Goal: Navigation & Orientation: Find specific page/section

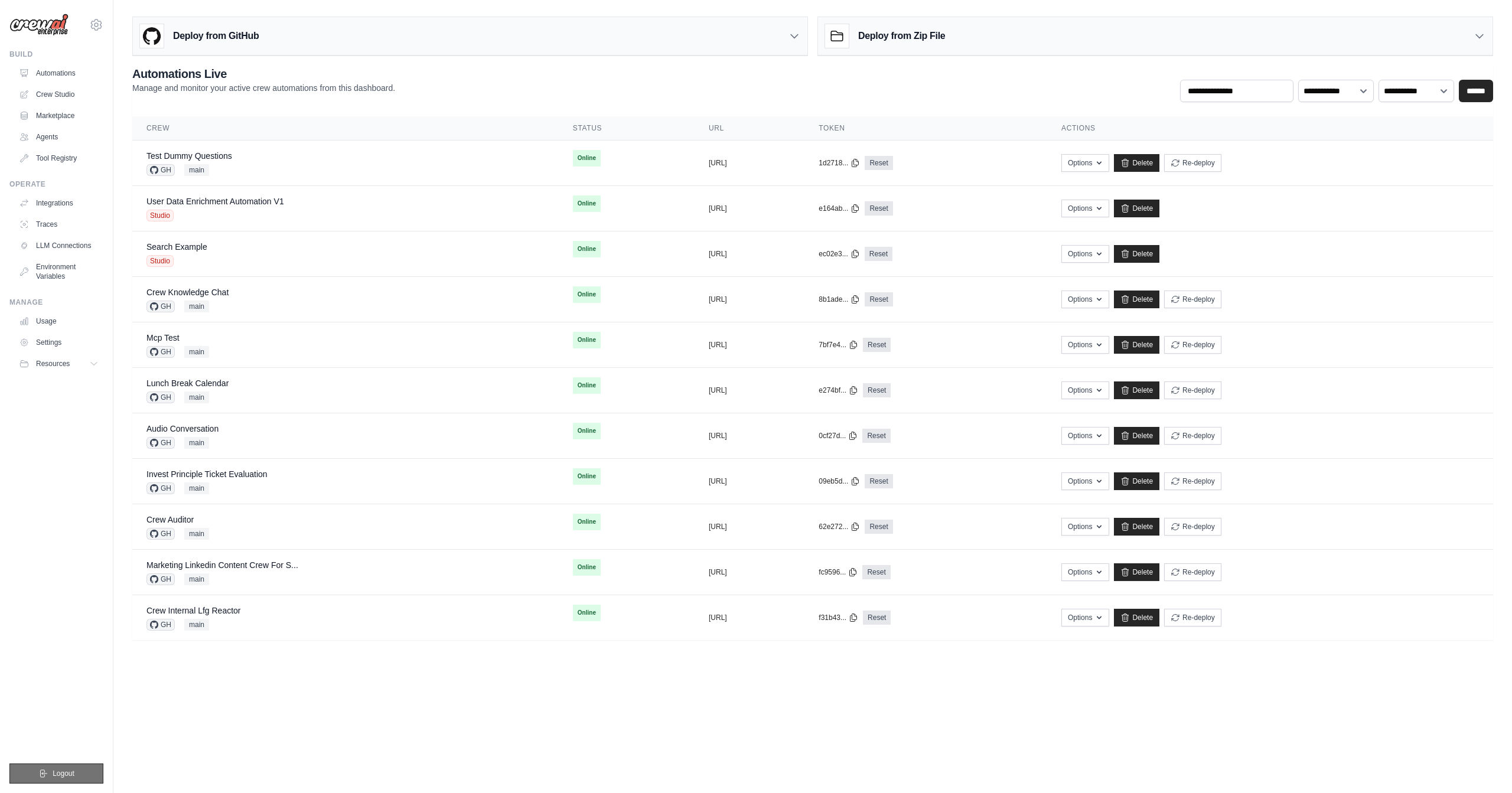
click at [73, 777] on span "Logout" at bounding box center [63, 773] width 21 height 10
click at [94, 26] on icon at bounding box center [96, 24] width 15 height 15
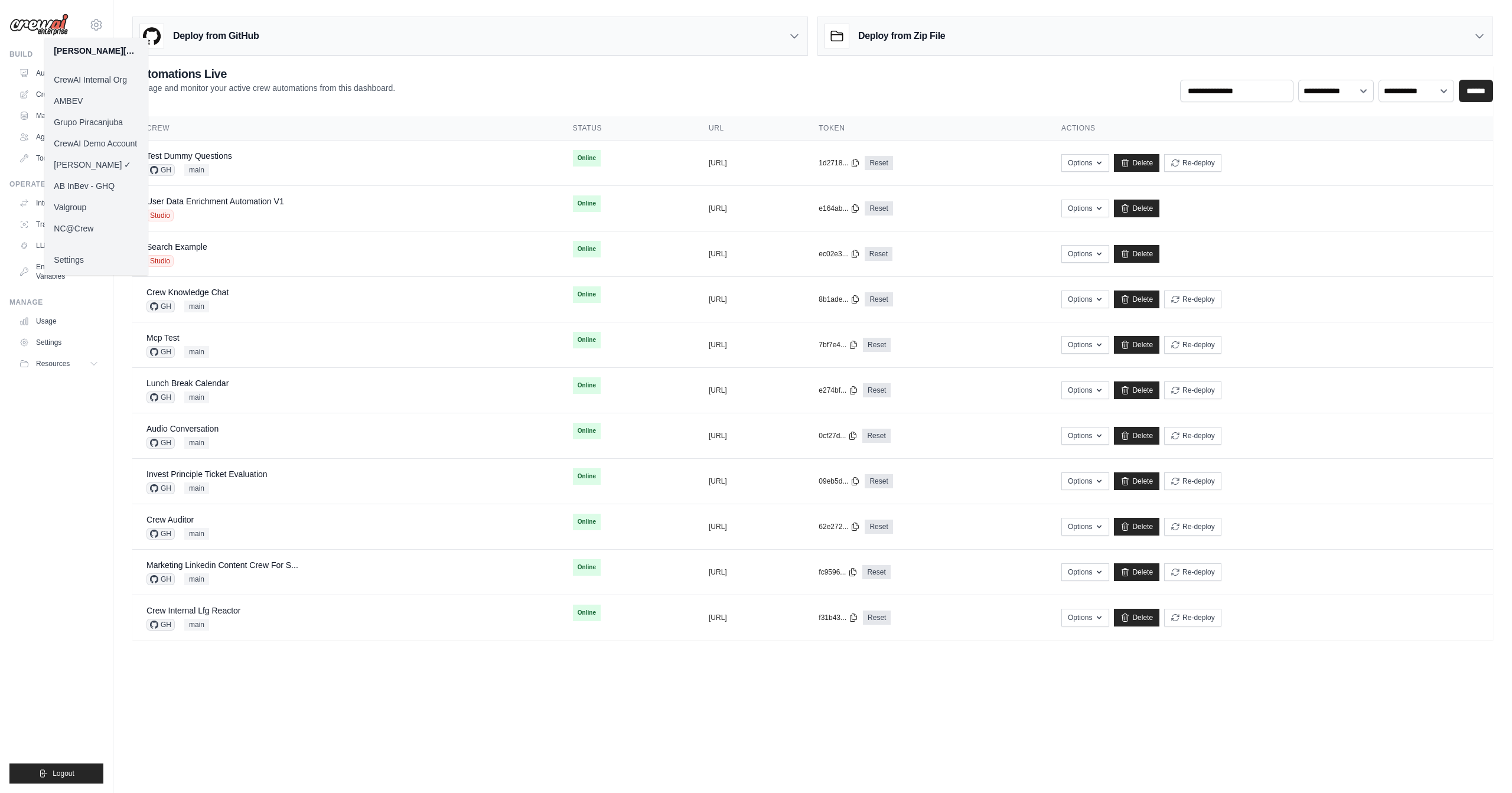
click at [71, 260] on link "Settings" at bounding box center [96, 260] width 104 height 21
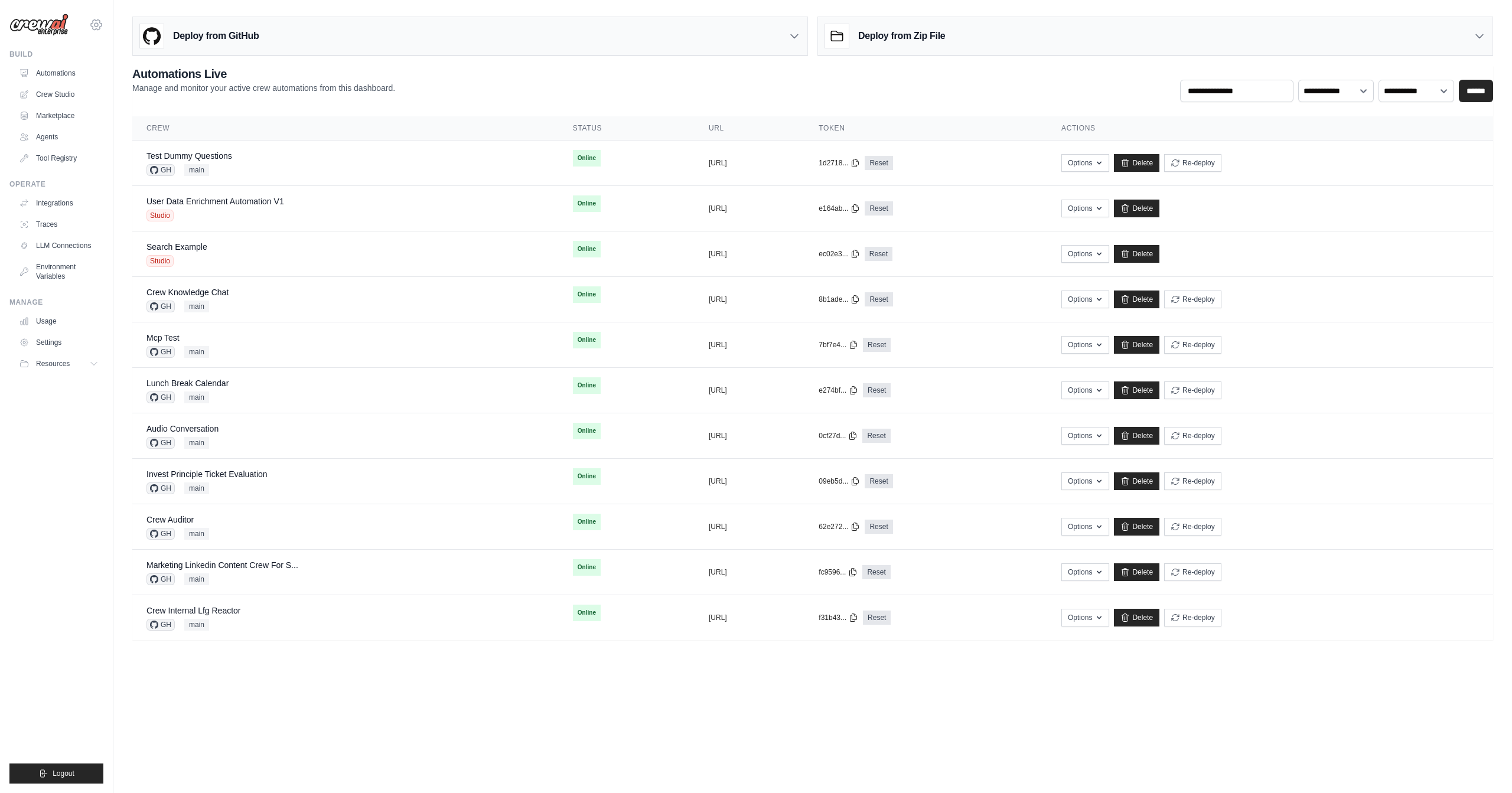
click at [100, 27] on icon at bounding box center [96, 24] width 15 height 15
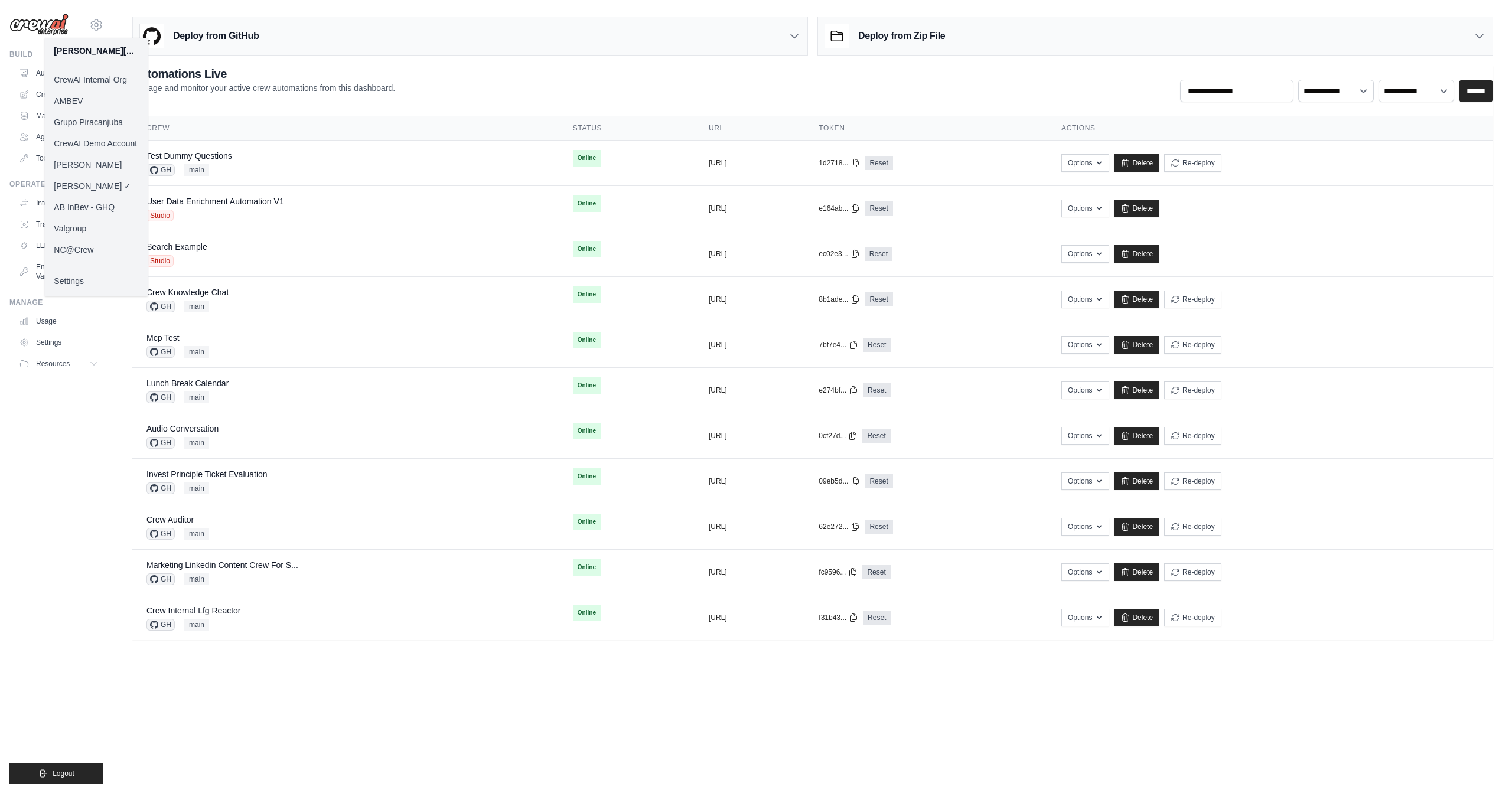
click at [101, 167] on link "Daniel - CrewAI" at bounding box center [96, 165] width 104 height 21
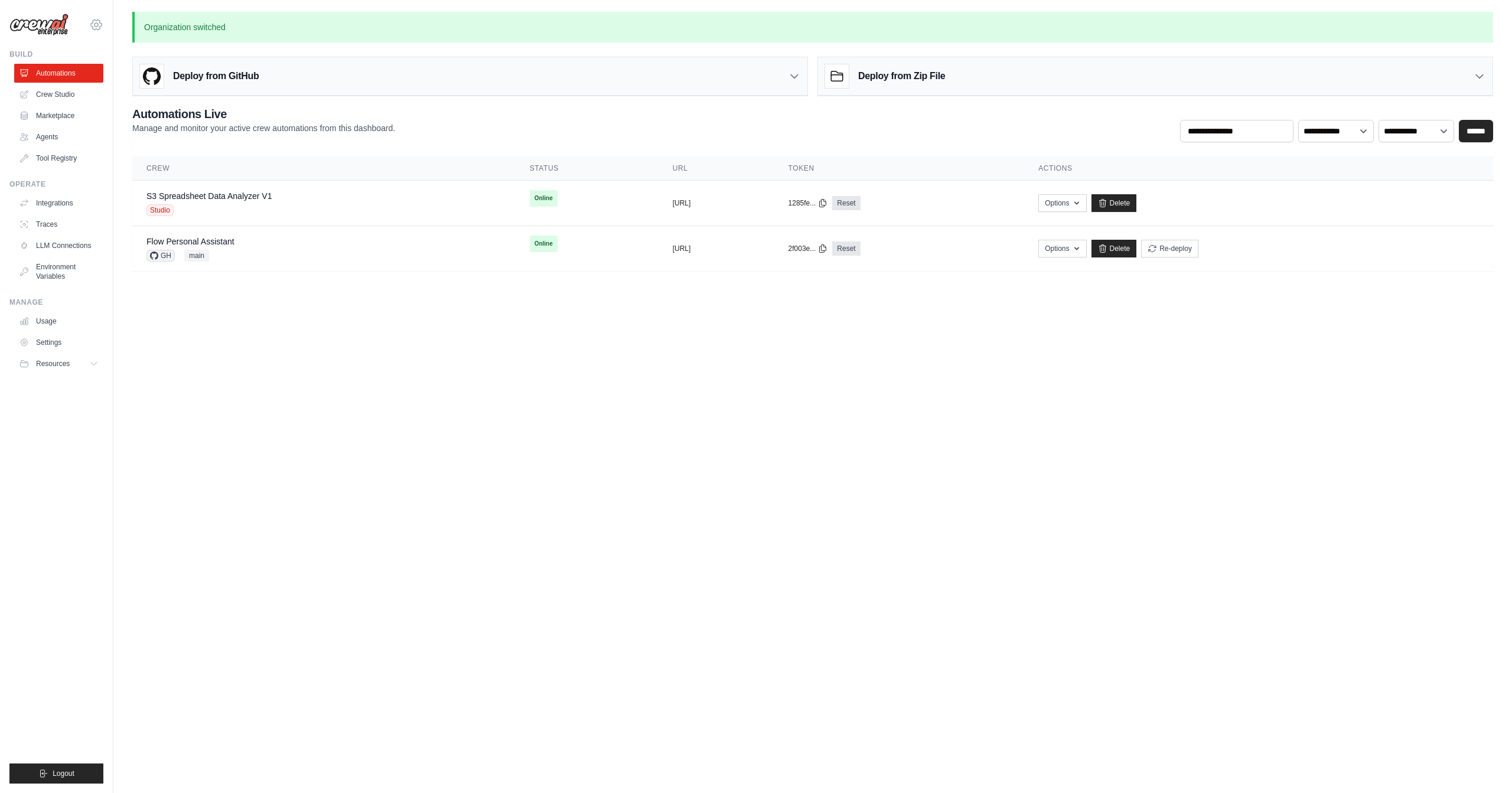
click at [94, 24] on icon at bounding box center [96, 24] width 15 height 15
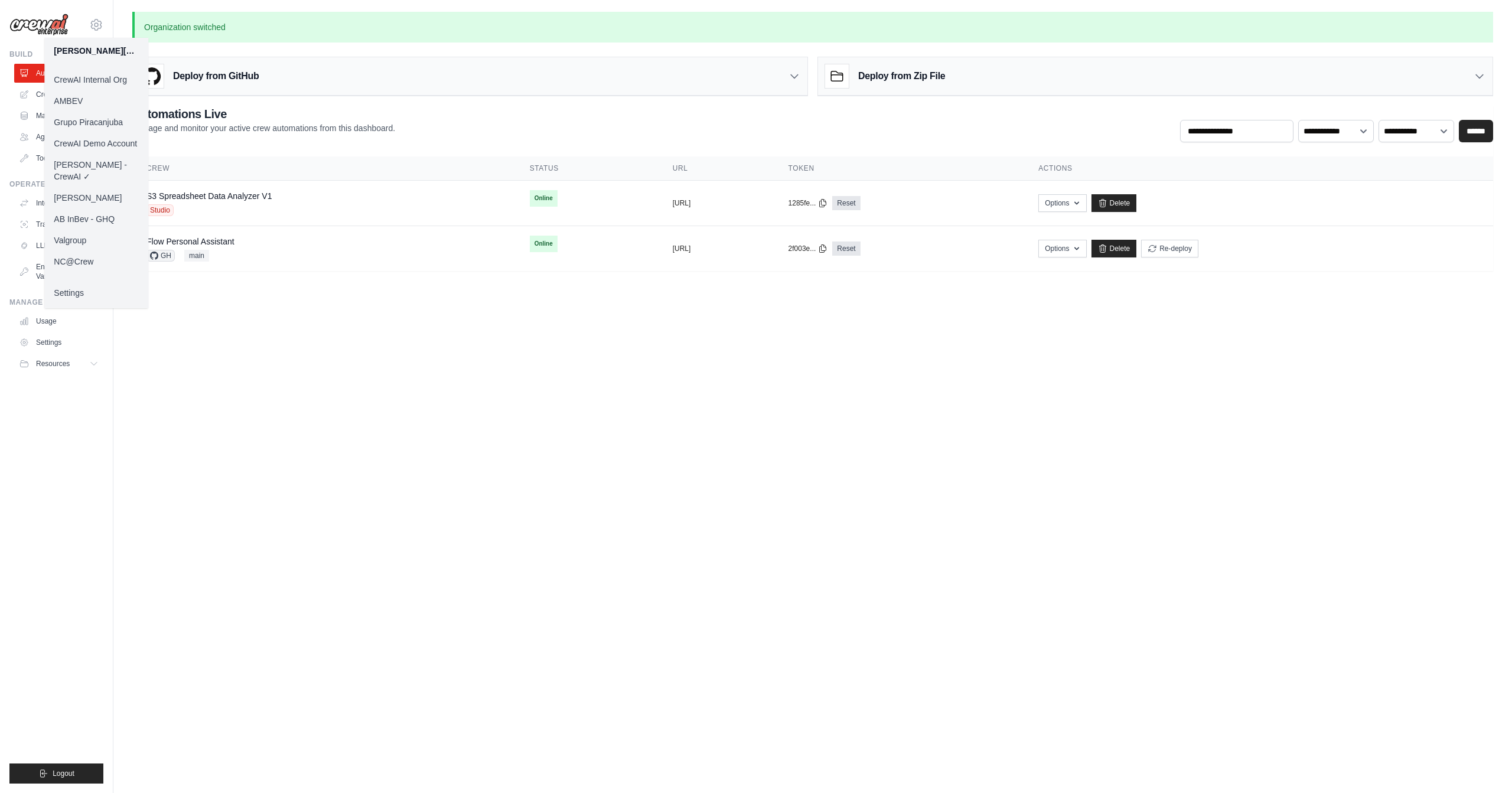
click at [97, 188] on link "Daniel CrewAI" at bounding box center [96, 198] width 104 height 21
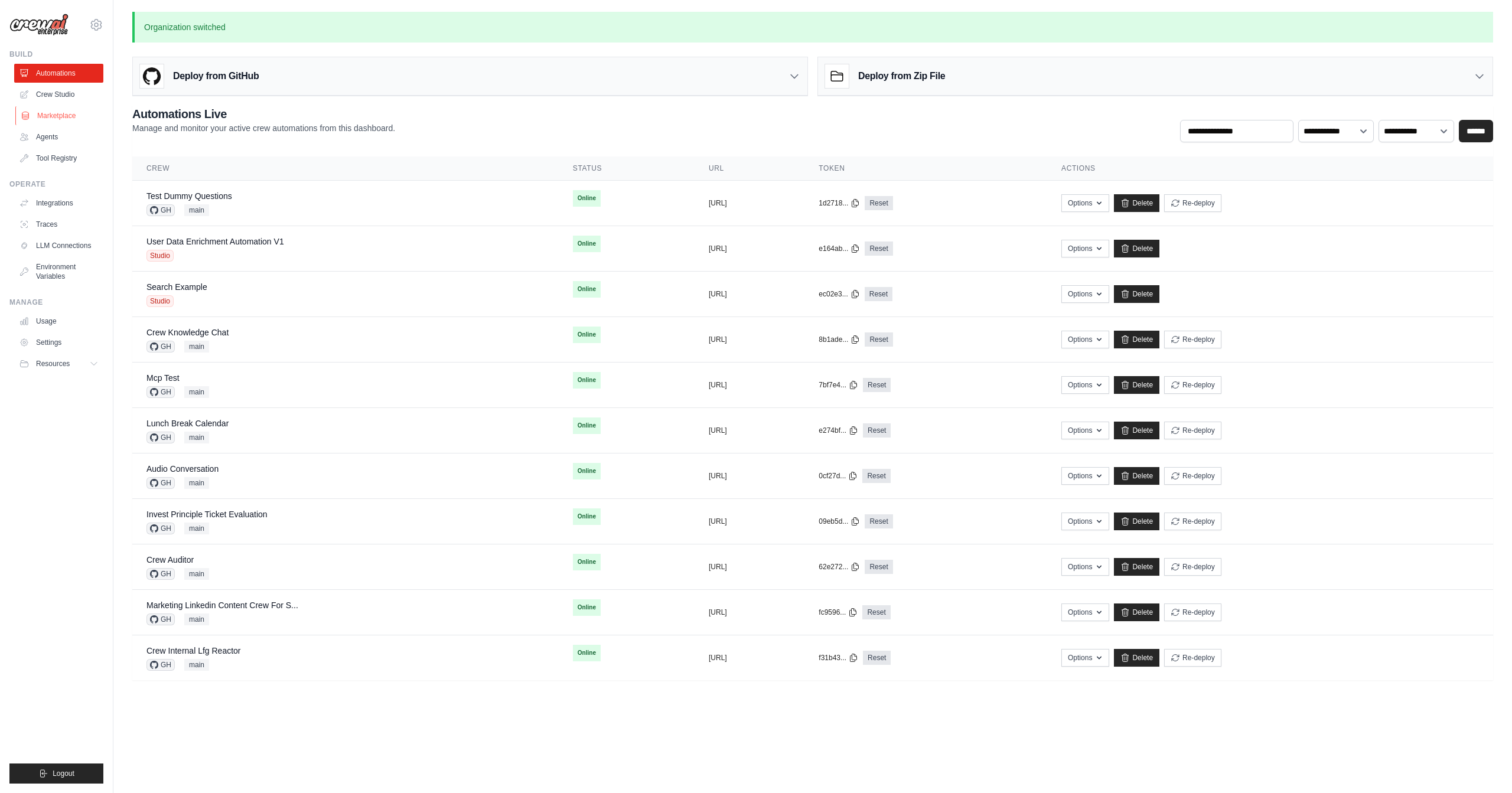
click at [63, 116] on link "Marketplace" at bounding box center [60, 115] width 89 height 19
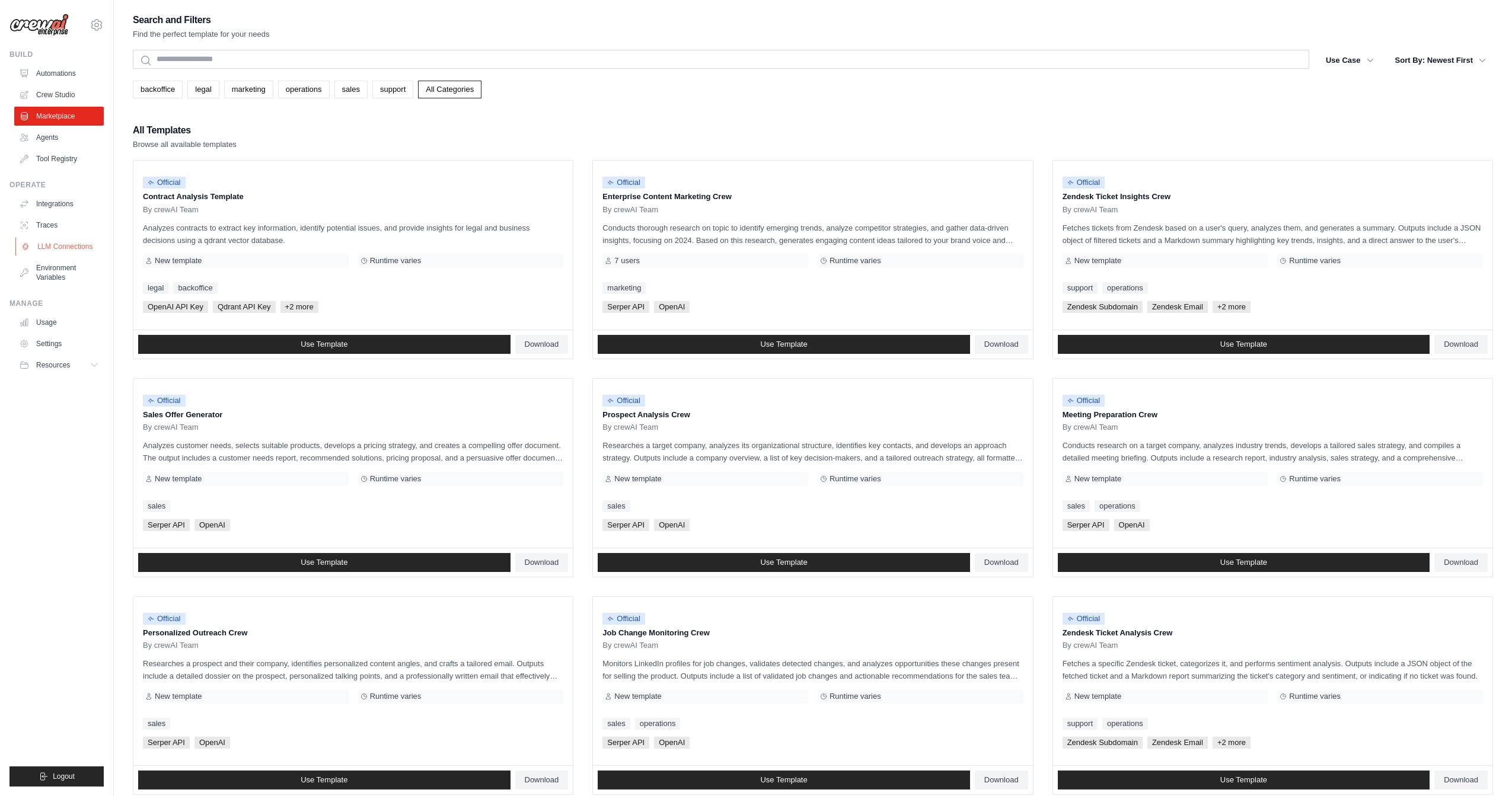
click at [50, 242] on link "LLM Connections" at bounding box center [60, 246] width 89 height 19
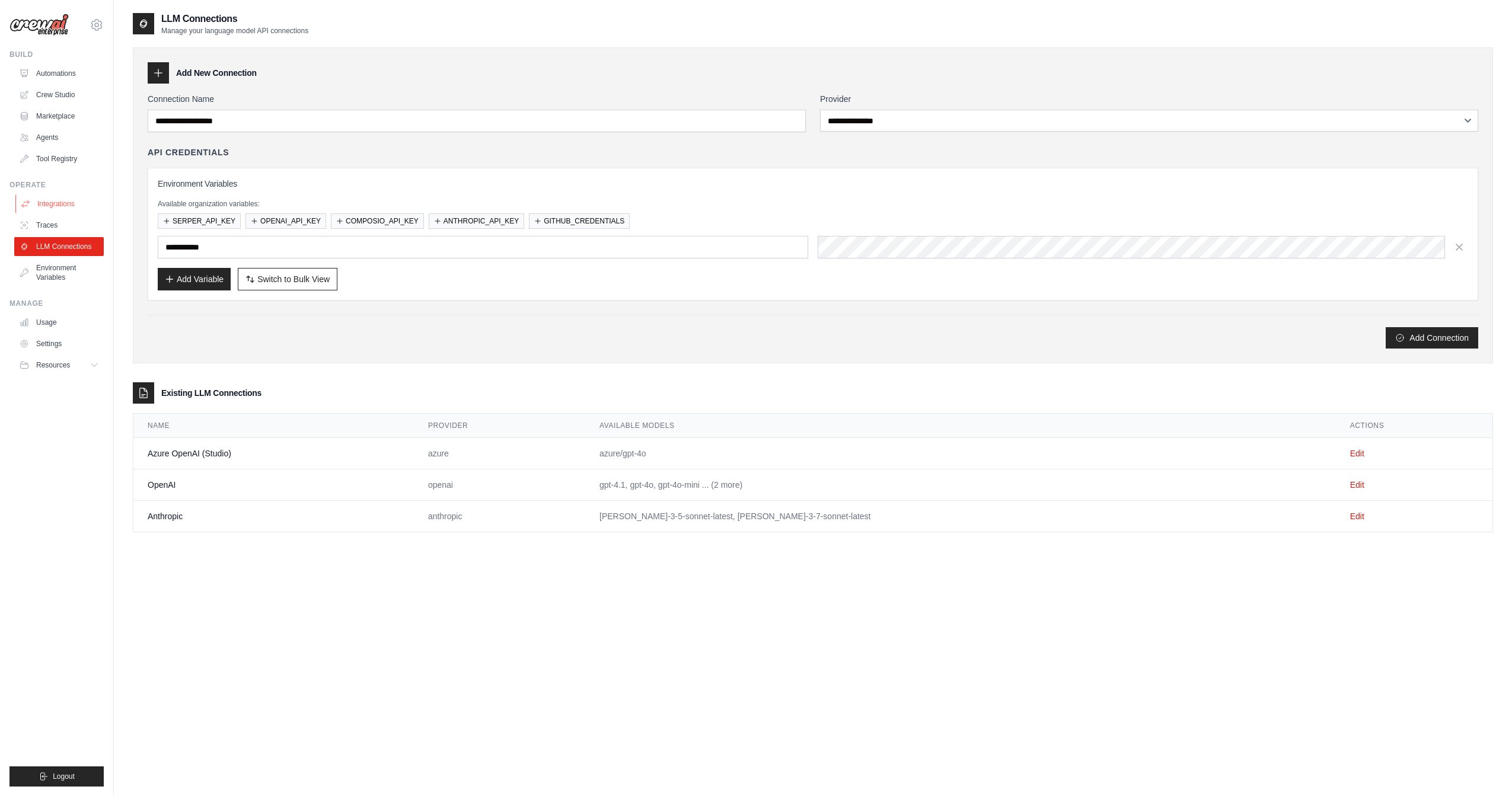
click at [56, 213] on link "Integrations" at bounding box center [60, 203] width 89 height 19
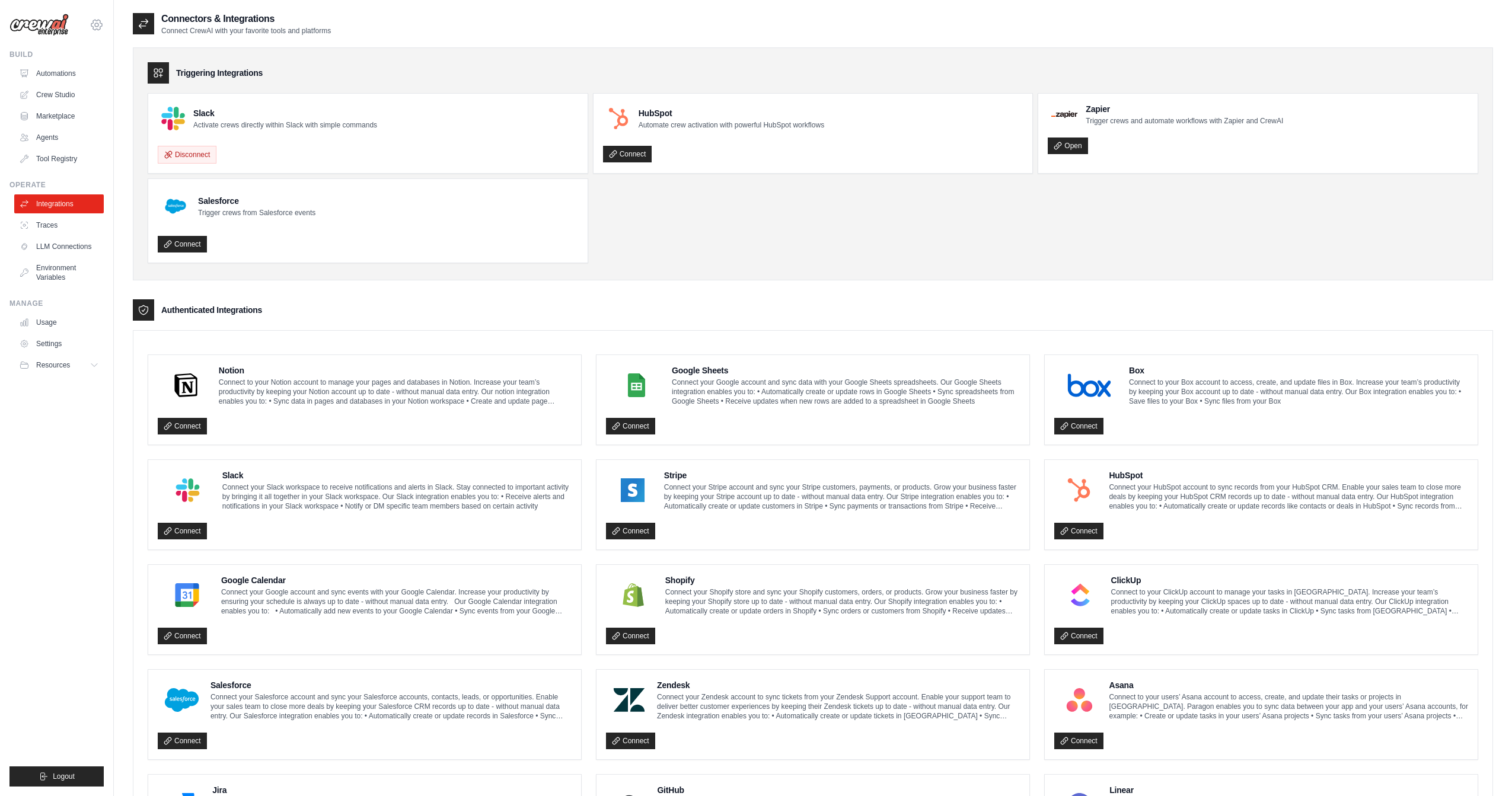
click at [100, 24] on icon at bounding box center [96, 25] width 15 height 15
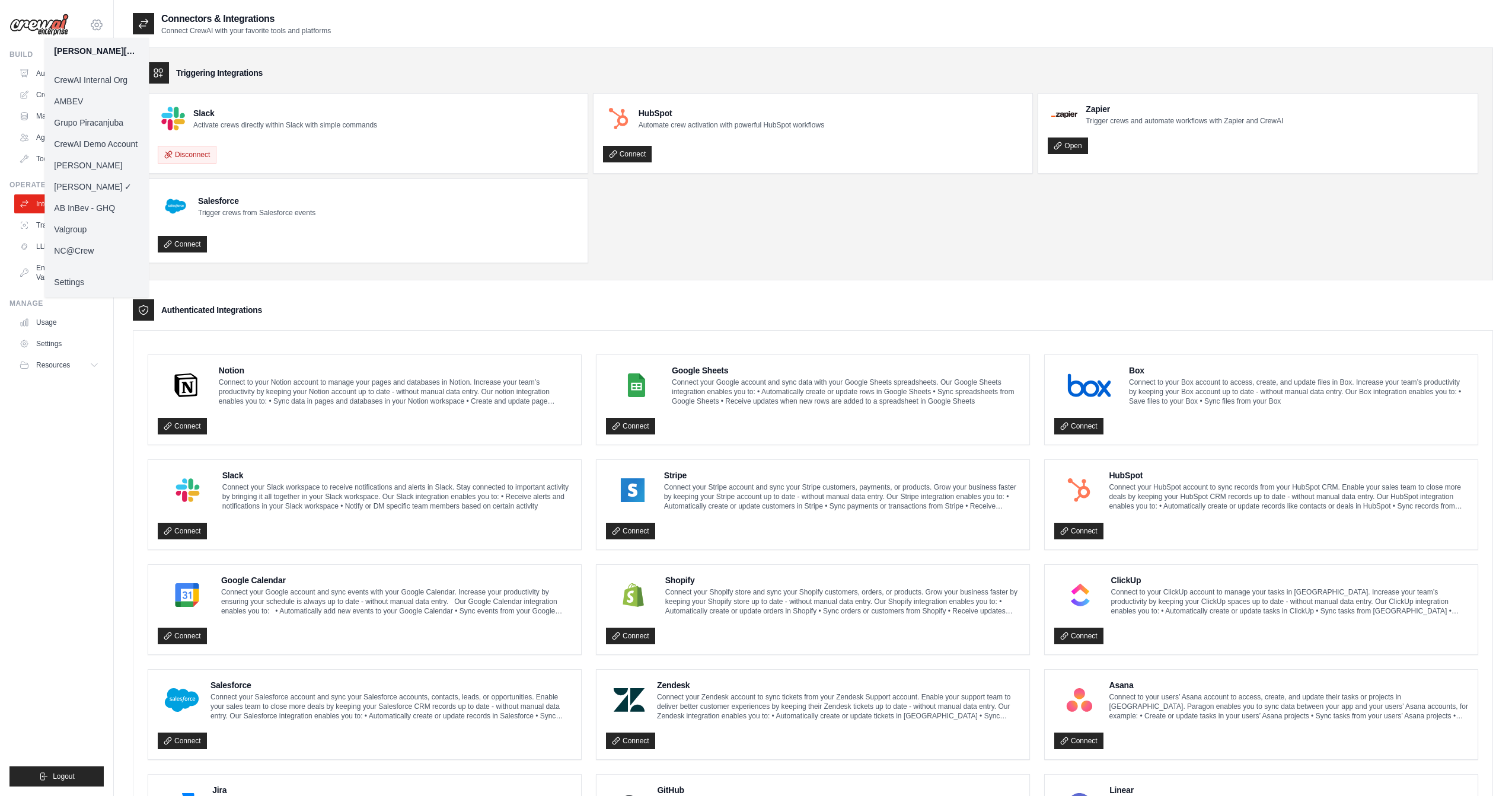
click at [100, 24] on icon at bounding box center [96, 25] width 15 height 15
click at [94, 164] on link "Daniel - CrewAI" at bounding box center [70, 166] width 104 height 22
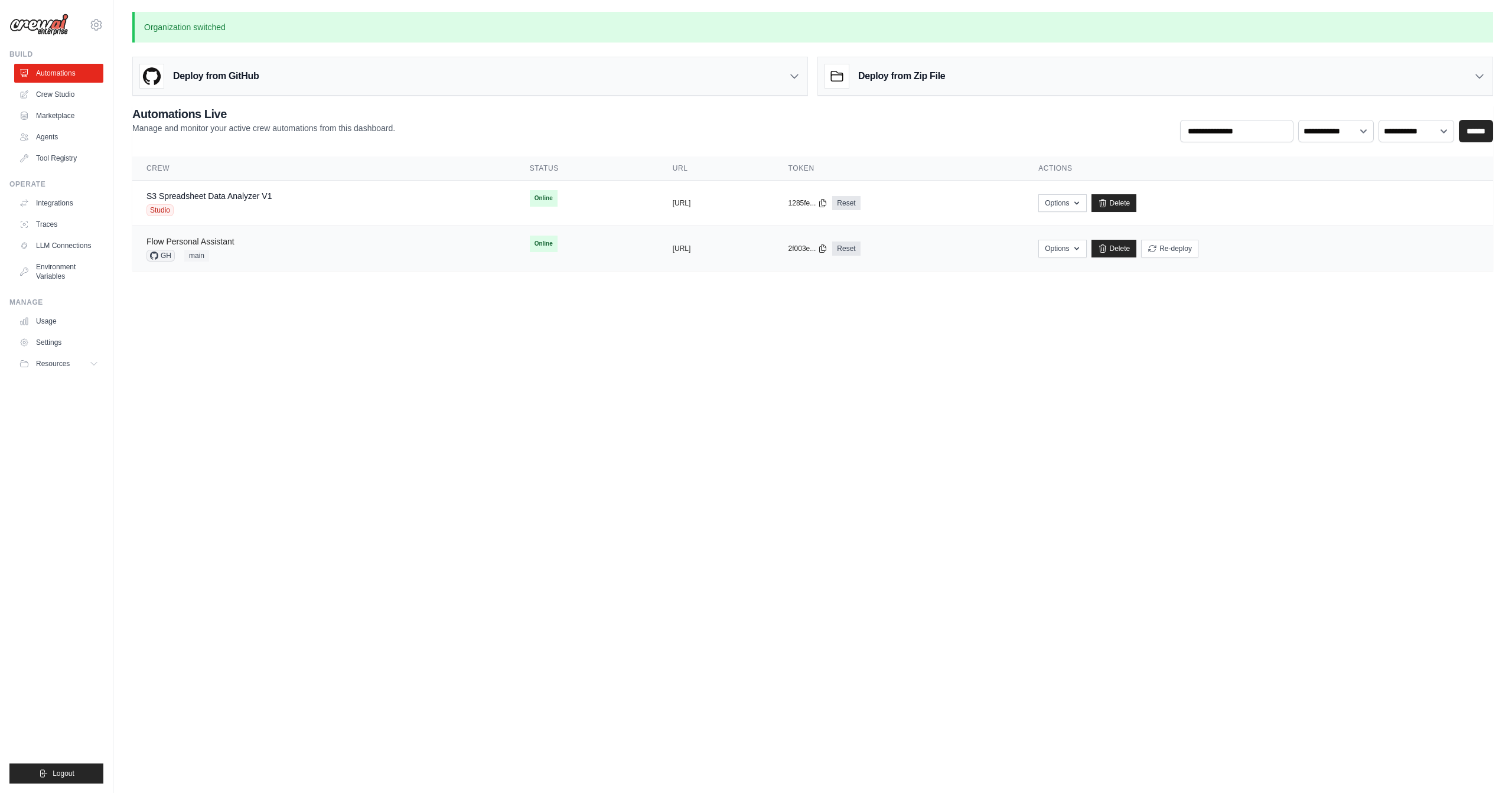
click at [217, 240] on link "Flow Personal Assistant" at bounding box center [190, 241] width 88 height 10
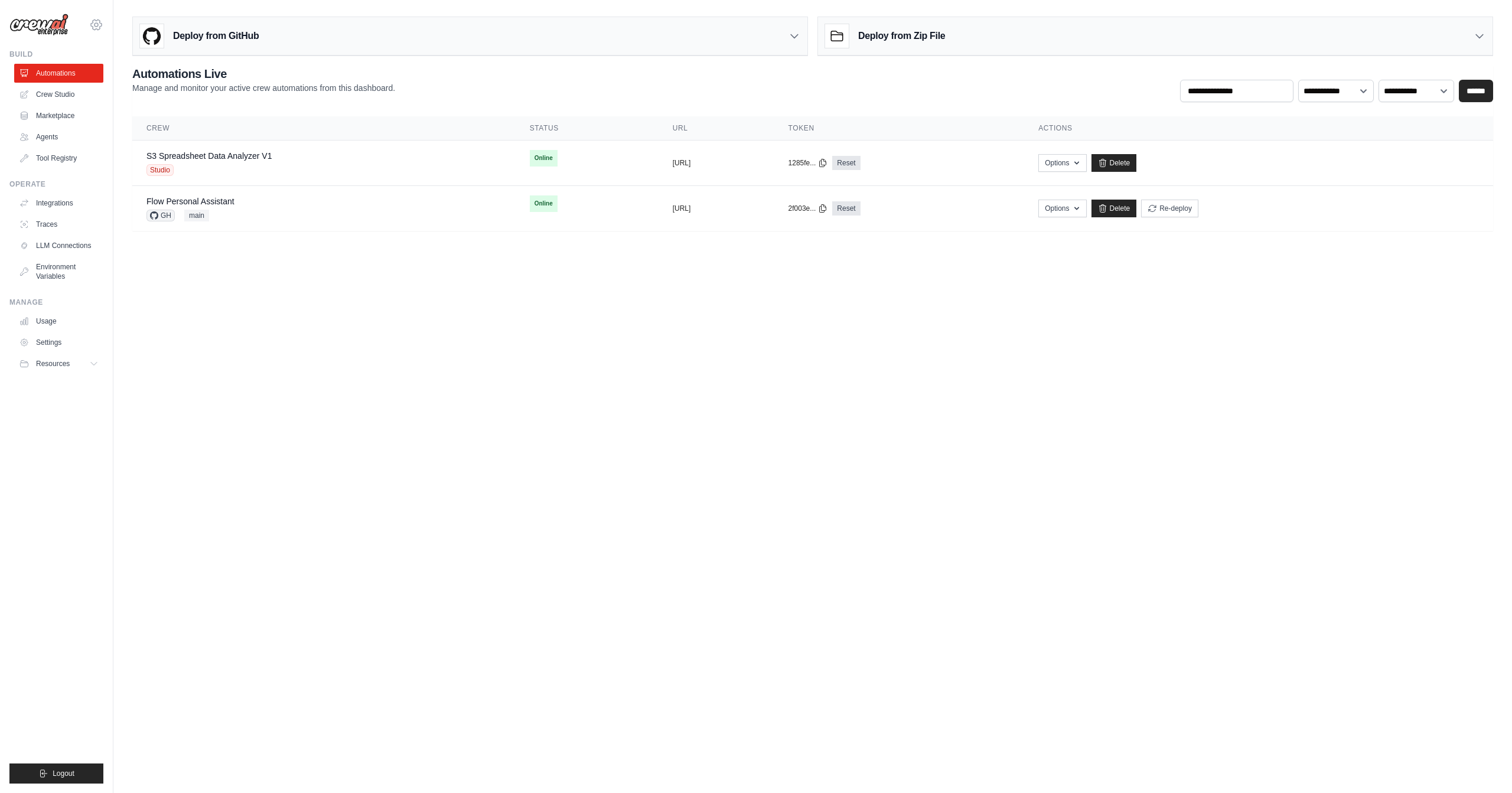
drag, startPoint x: 0, startPoint y: 0, endPoint x: 98, endPoint y: 24, distance: 100.9
click at [98, 24] on icon at bounding box center [97, 25] width 4 height 4
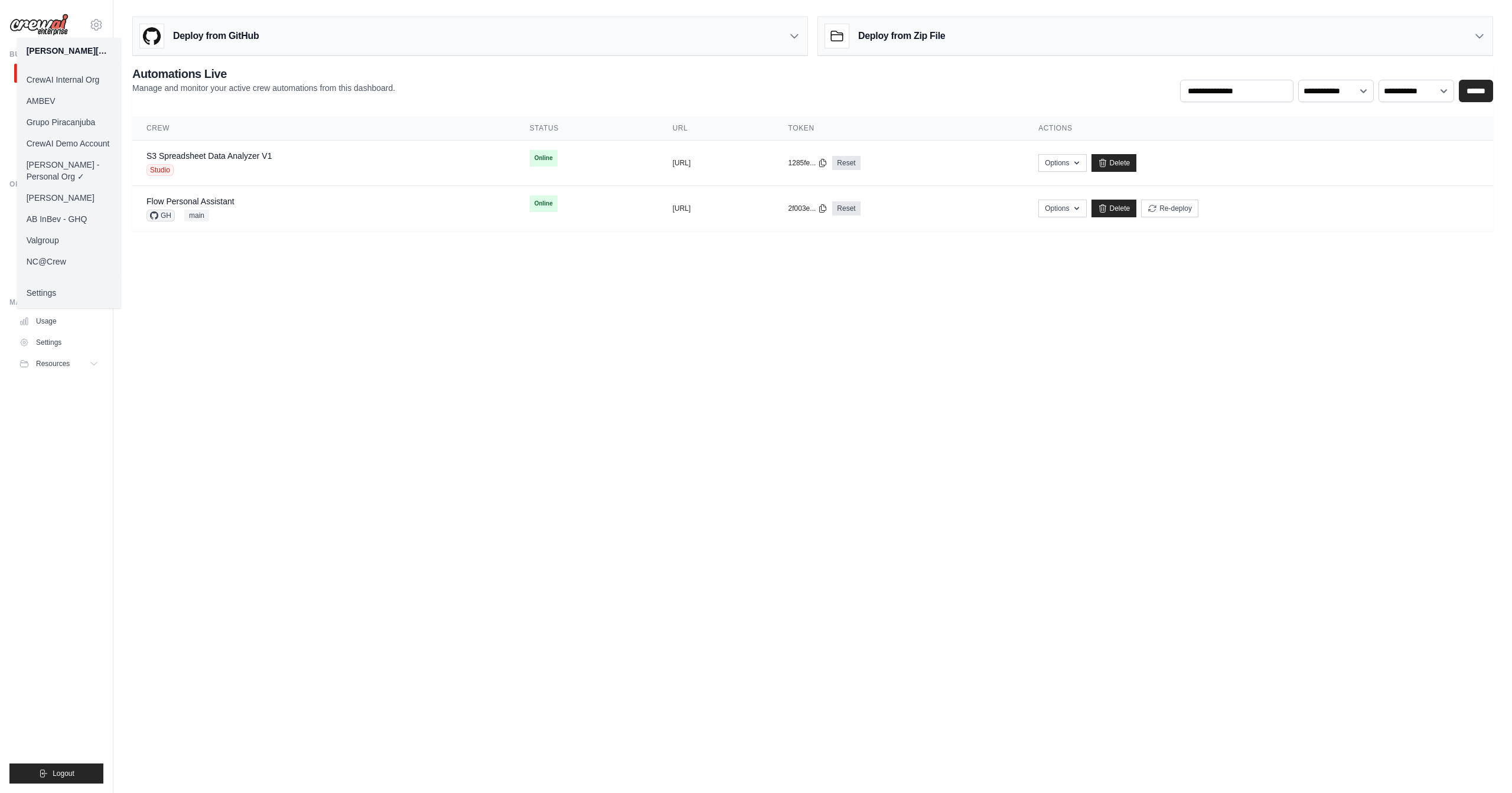
click at [86, 165] on link "[PERSON_NAME] - Personal Org ✓" at bounding box center [69, 171] width 104 height 33
click at [309, 305] on body "daniel@crewai.com CrewAI Internal Org AMBEV Grupo Piracanjuba CrewAI Demo Accou…" at bounding box center [756, 396] width 1512 height 793
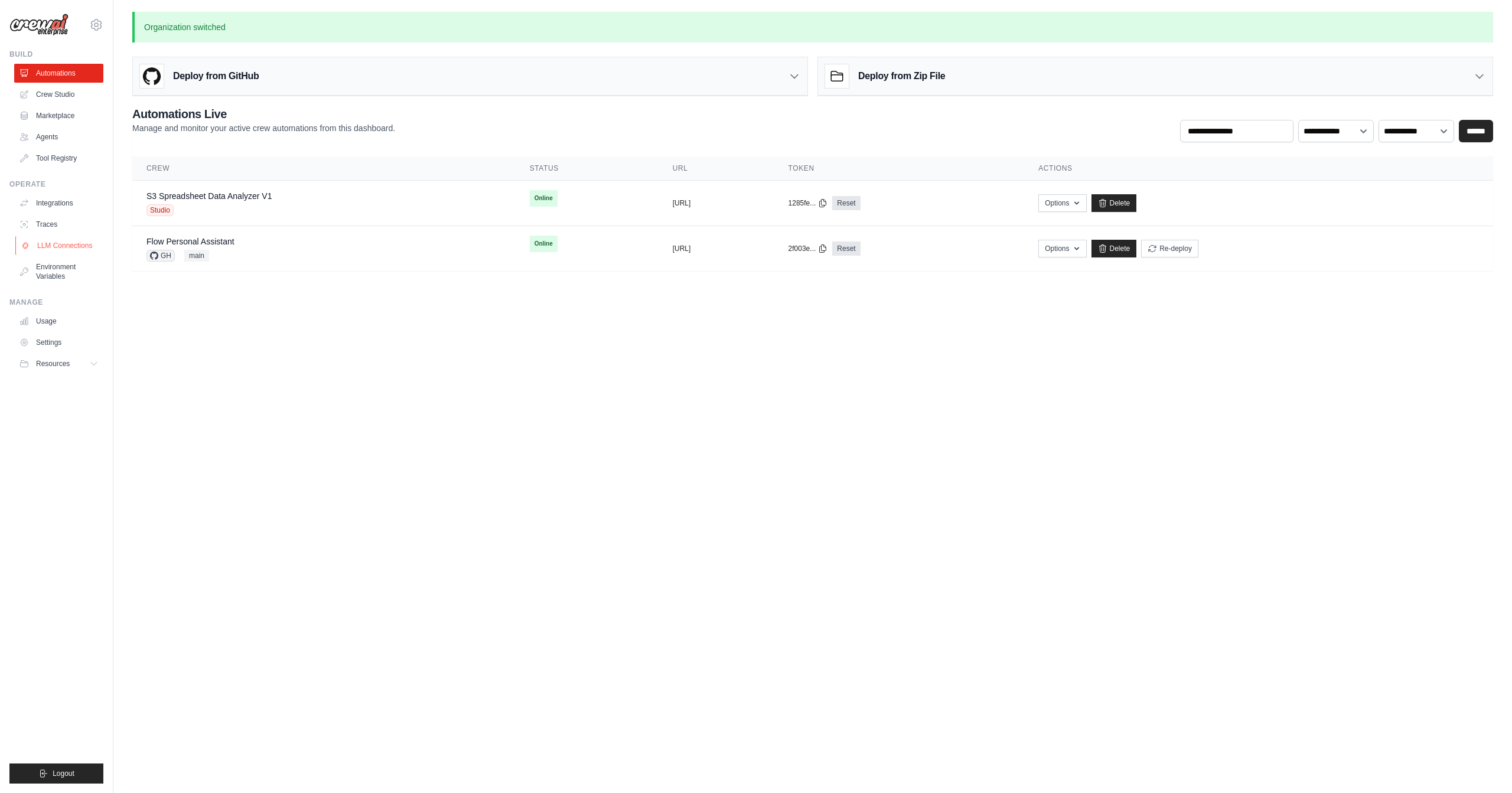
click at [60, 247] on link "LLM Connections" at bounding box center [60, 245] width 89 height 19
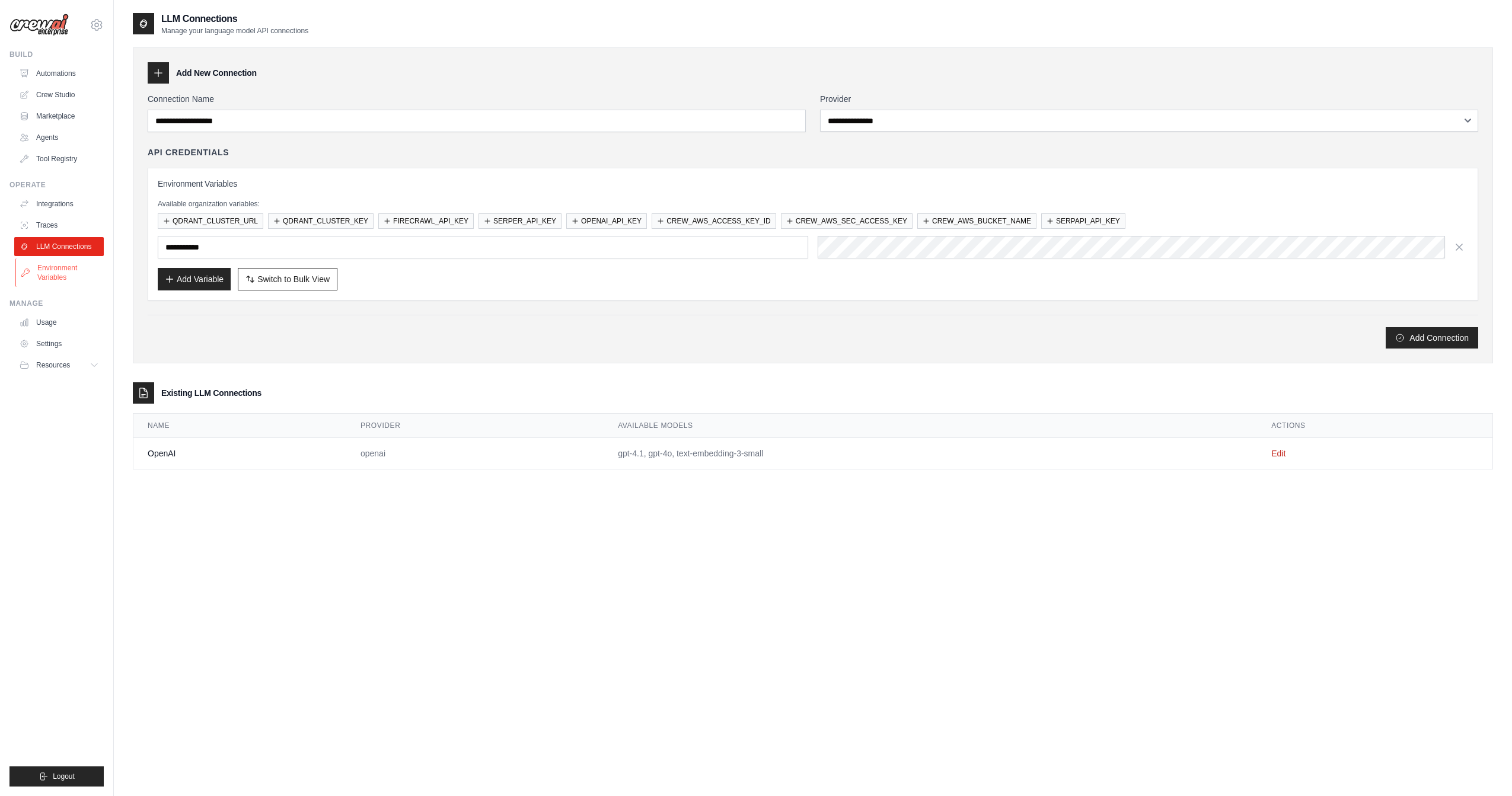
click at [58, 270] on link "Environment Variables" at bounding box center [60, 273] width 89 height 28
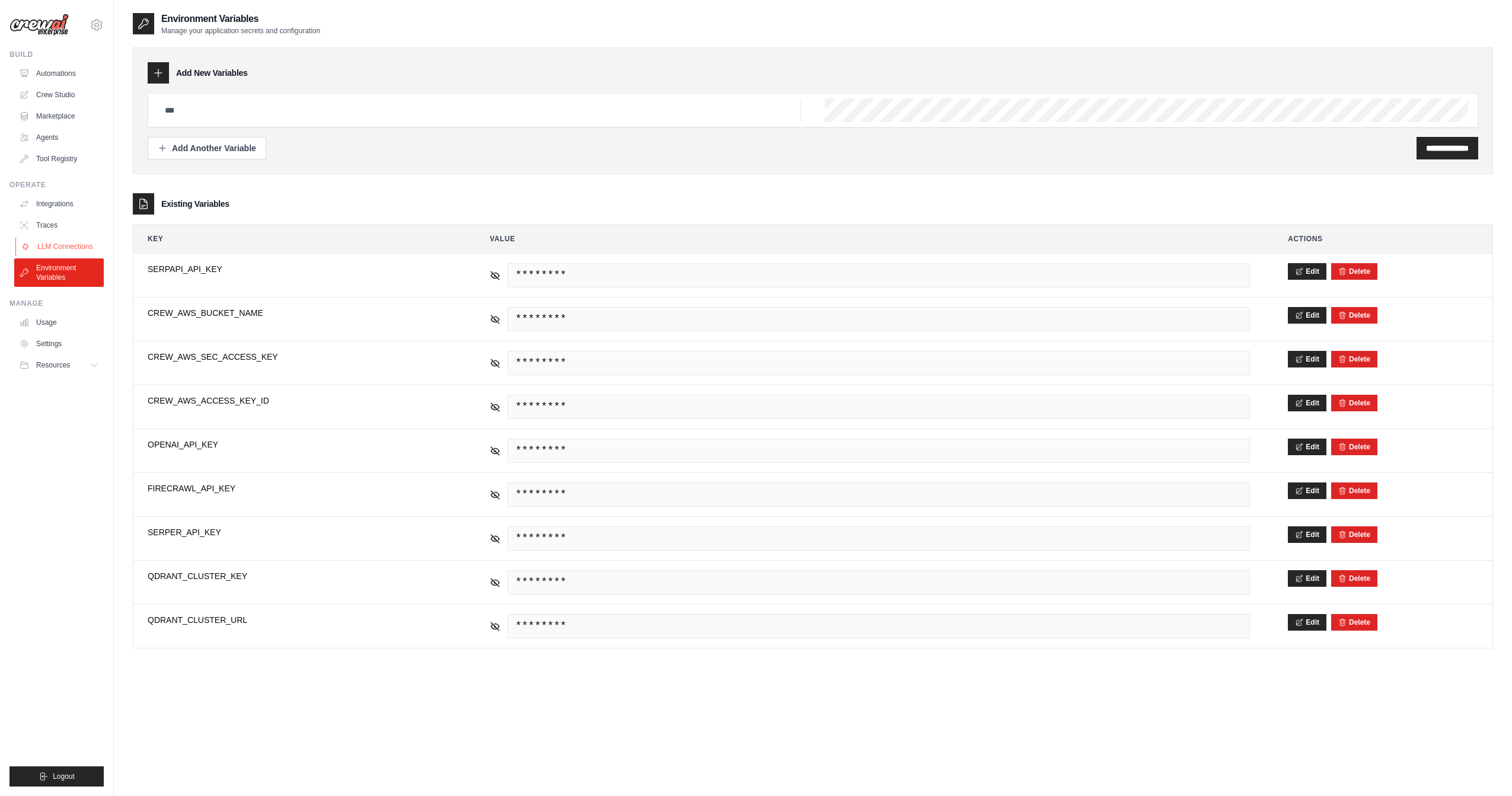
click at [68, 245] on link "LLM Connections" at bounding box center [60, 246] width 89 height 19
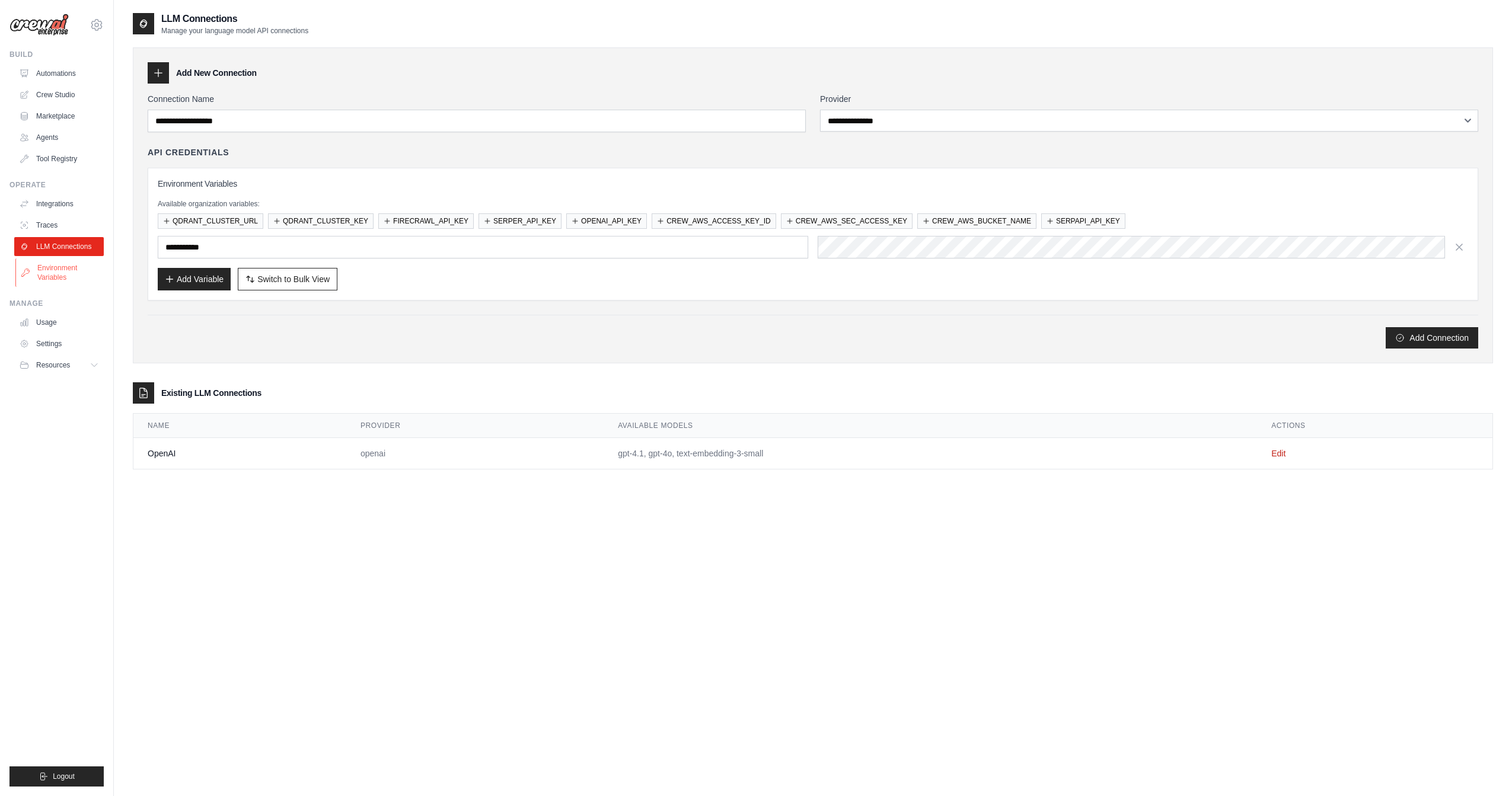
click at [66, 274] on link "Environment Variables" at bounding box center [60, 273] width 89 height 28
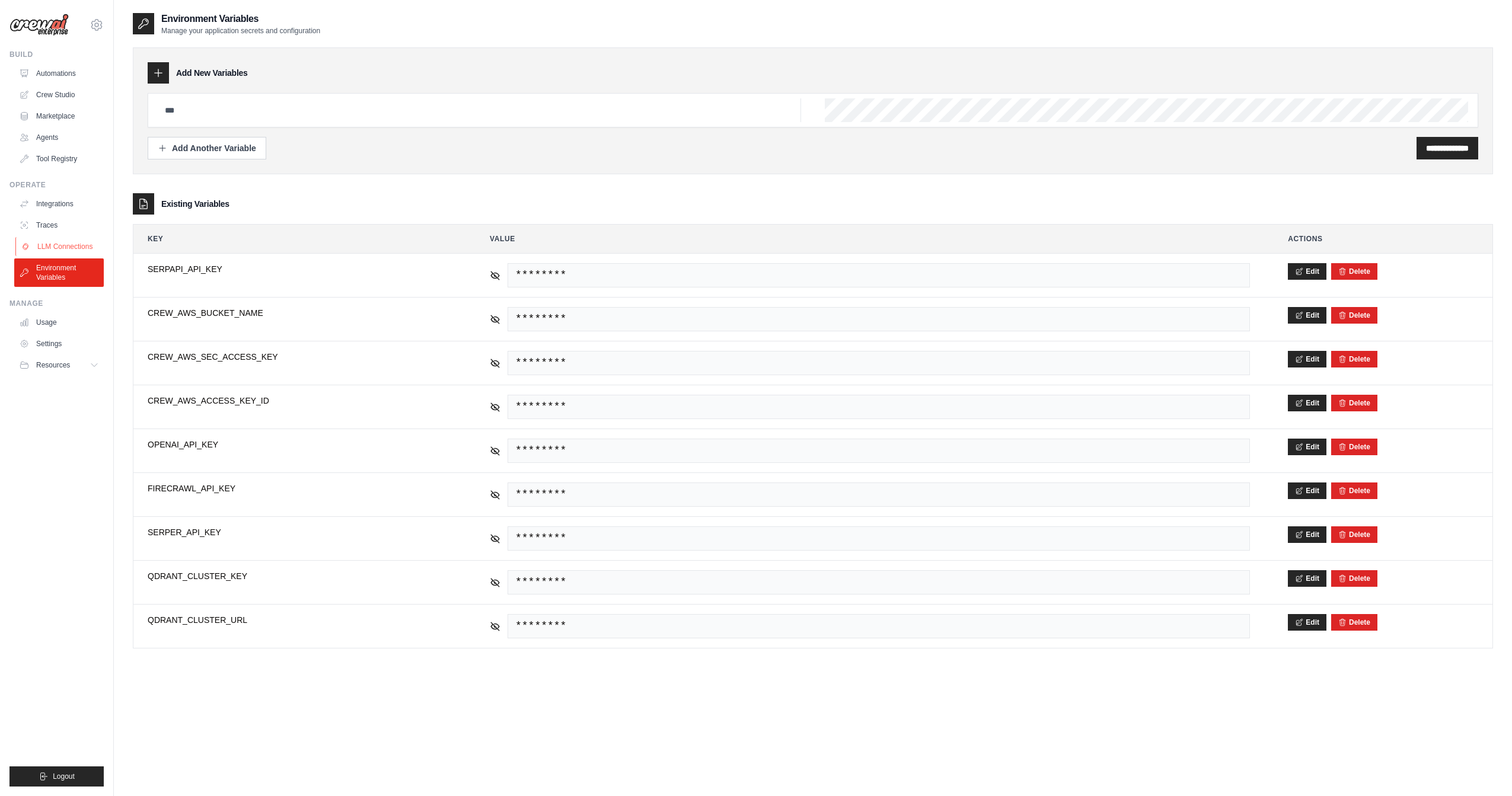
click at [80, 239] on link "LLM Connections" at bounding box center [60, 246] width 89 height 19
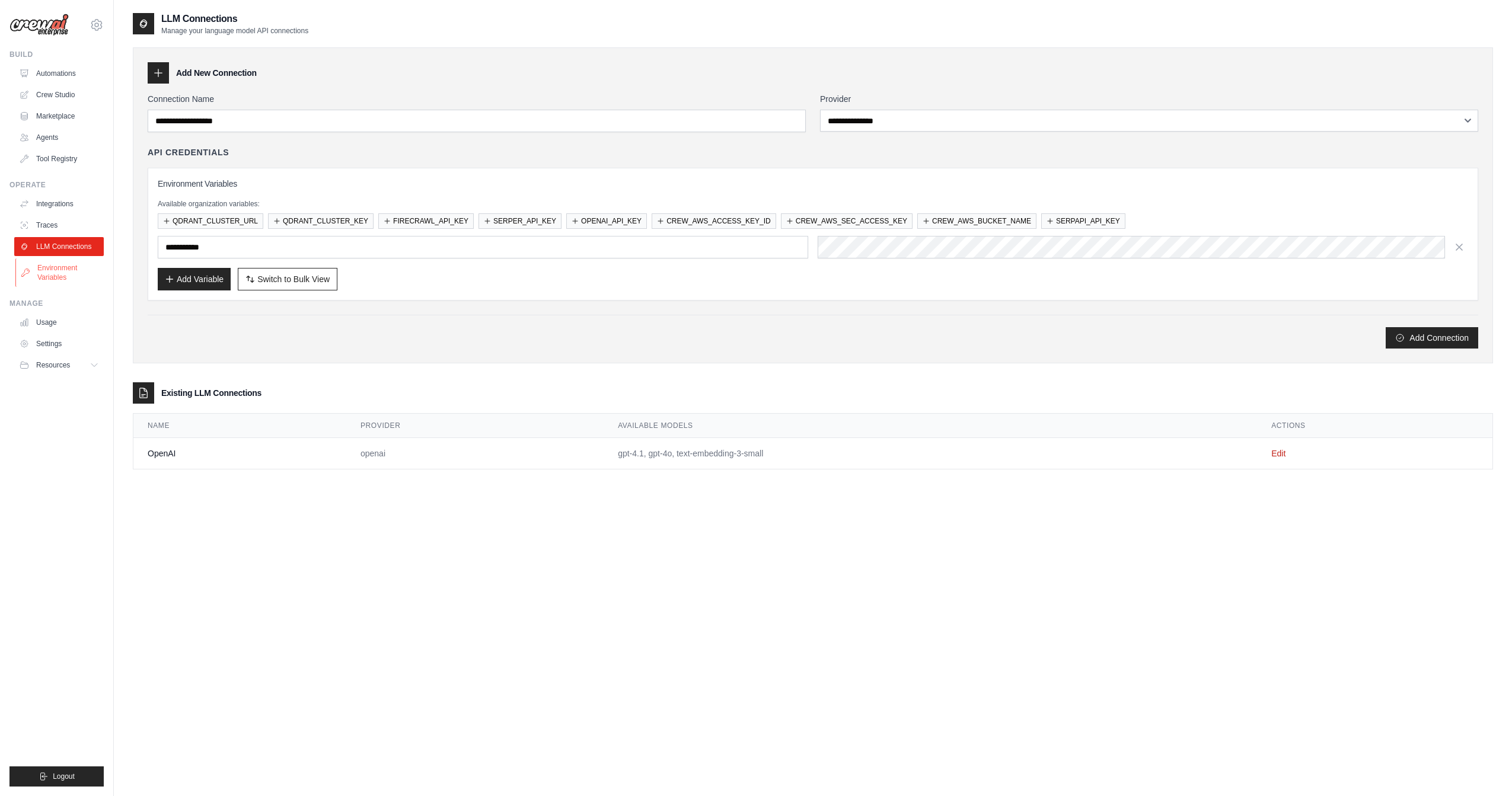
click at [72, 273] on link "Environment Variables" at bounding box center [60, 273] width 89 height 28
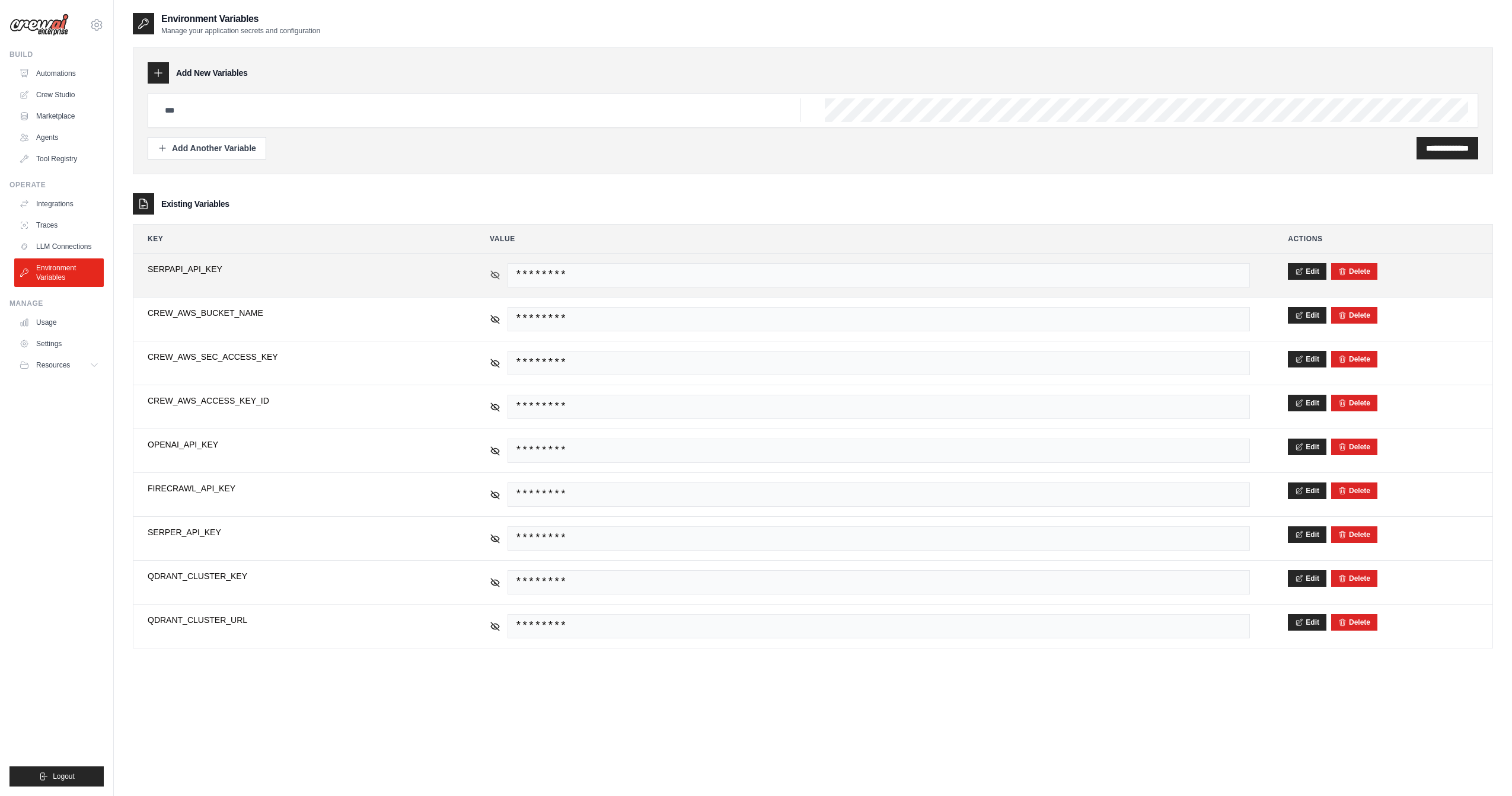
click at [491, 274] on icon at bounding box center [495, 274] width 8 height 5
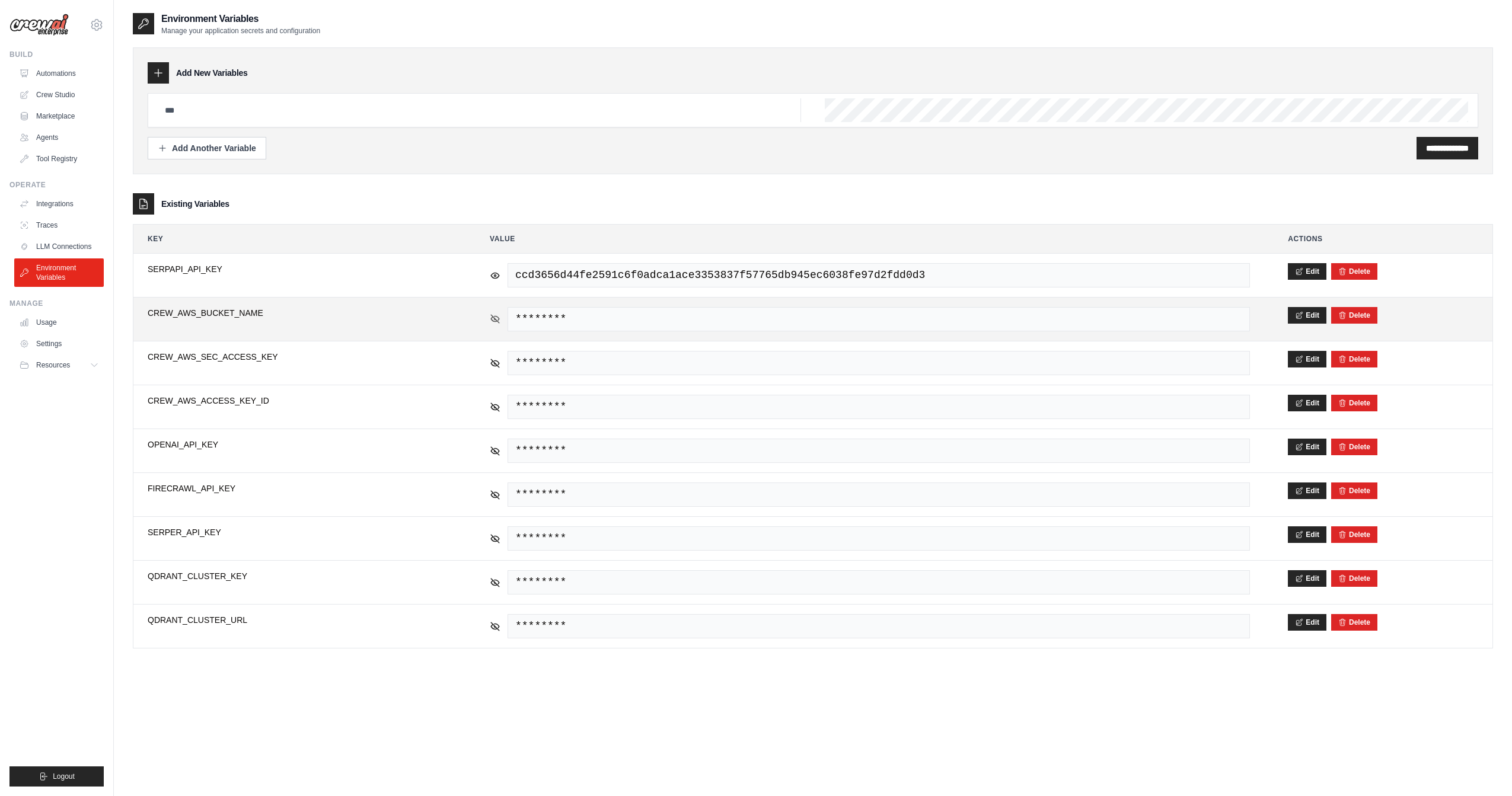
click at [495, 314] on icon at bounding box center [494, 319] width 11 height 11
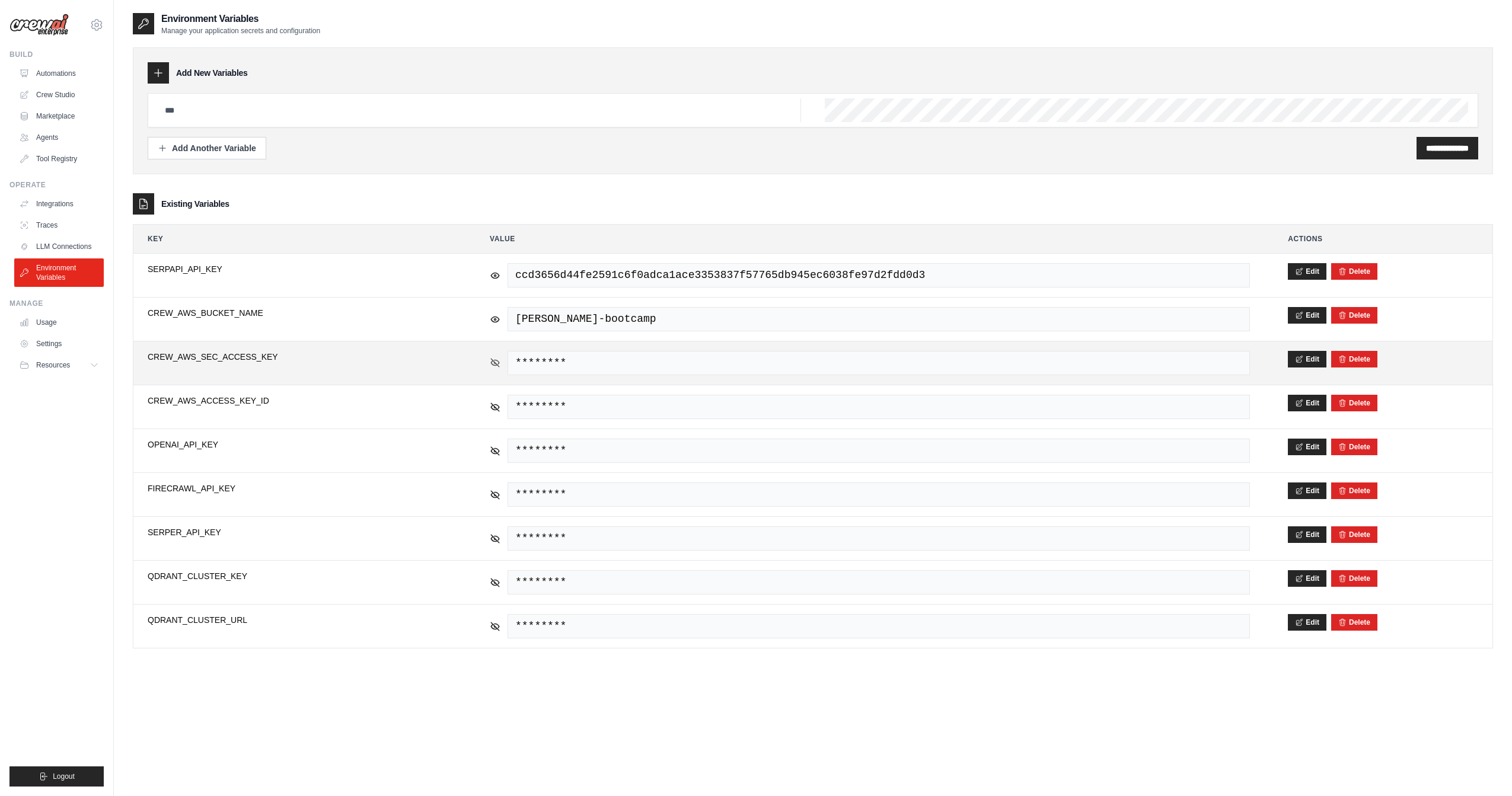
click at [495, 359] on icon at bounding box center [495, 363] width 8 height 8
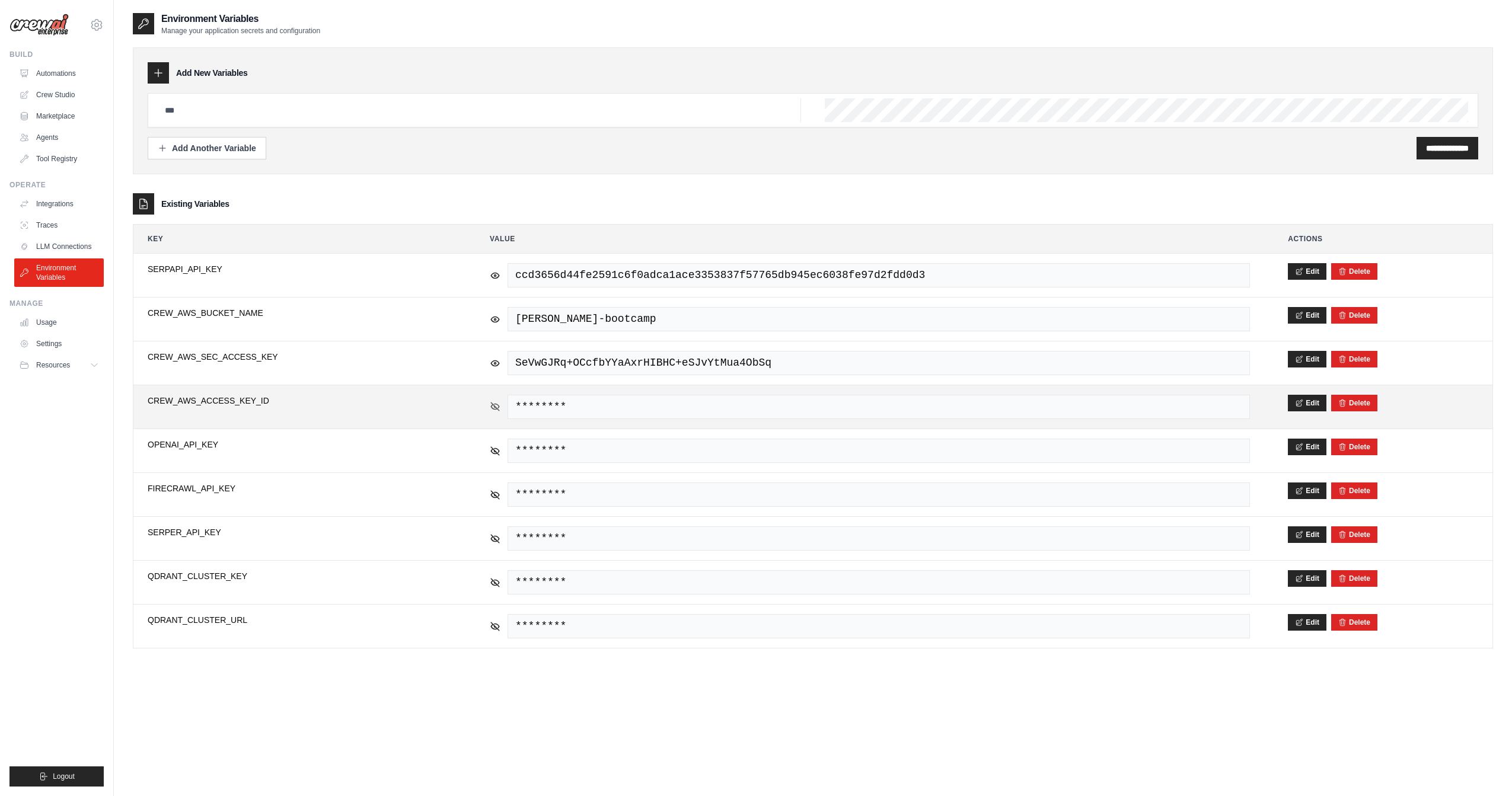
click at [495, 401] on icon at bounding box center [494, 406] width 11 height 11
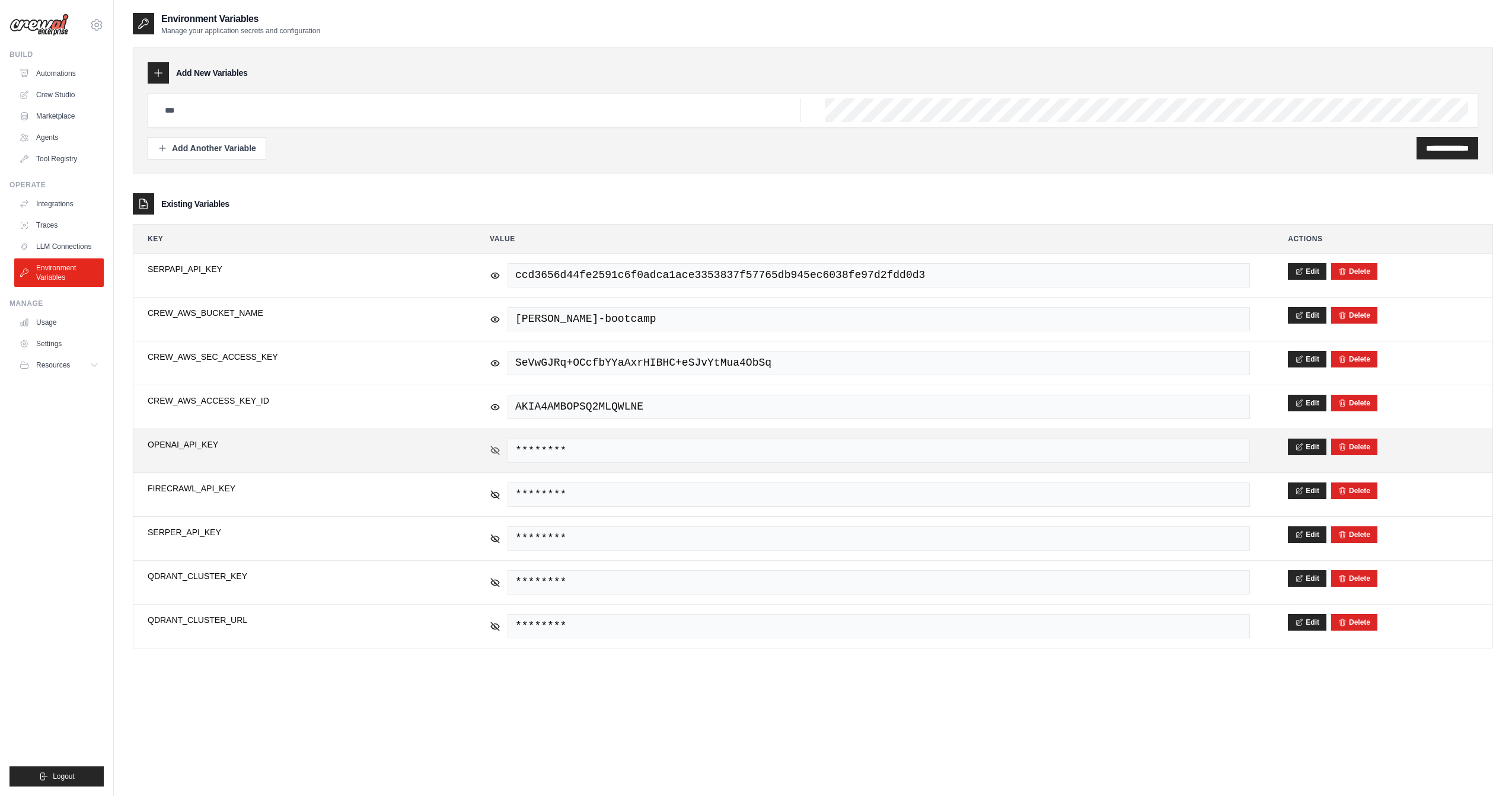
click at [492, 446] on icon at bounding box center [494, 450] width 11 height 11
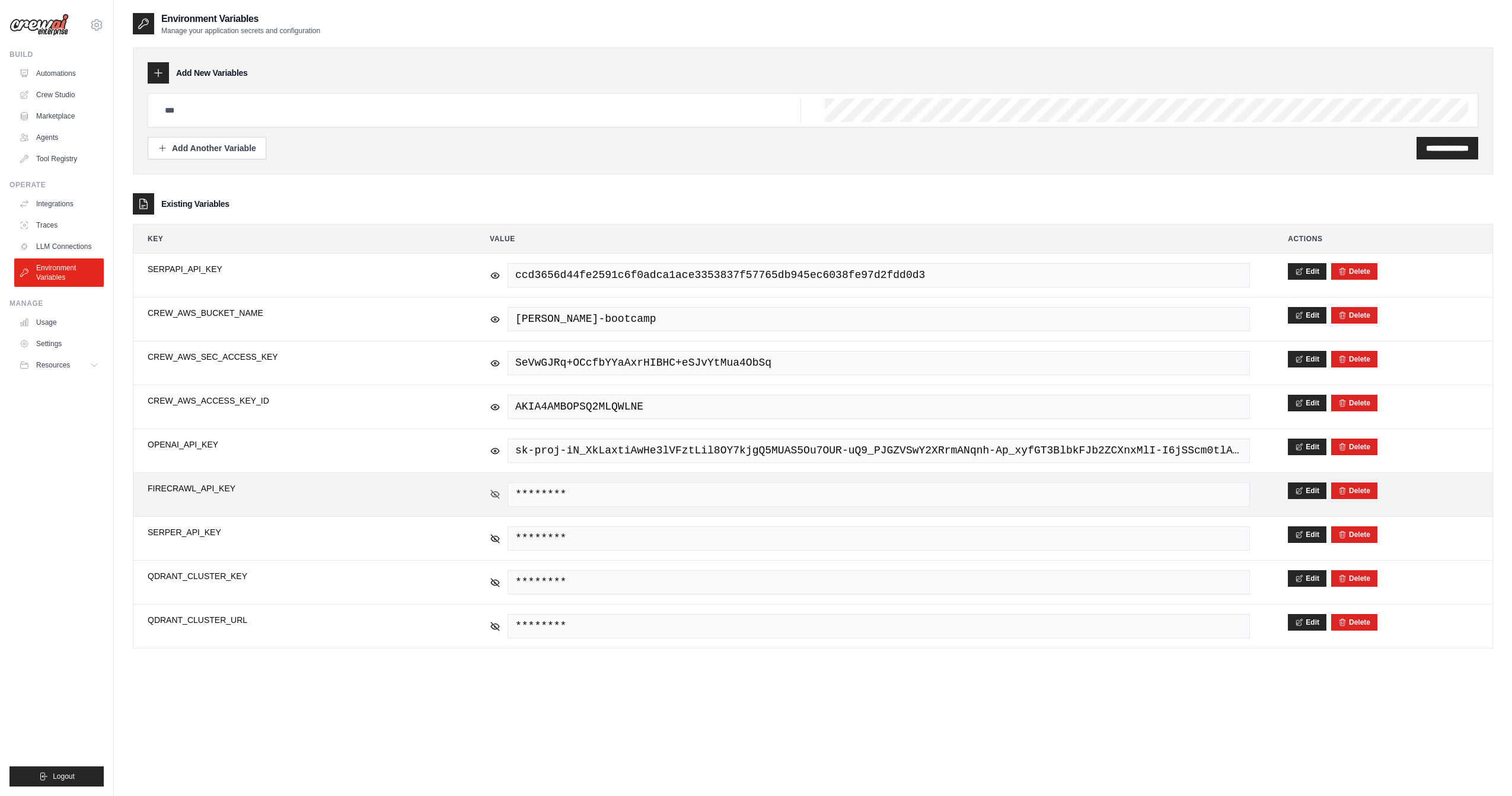
click at [500, 492] on icon at bounding box center [494, 494] width 11 height 11
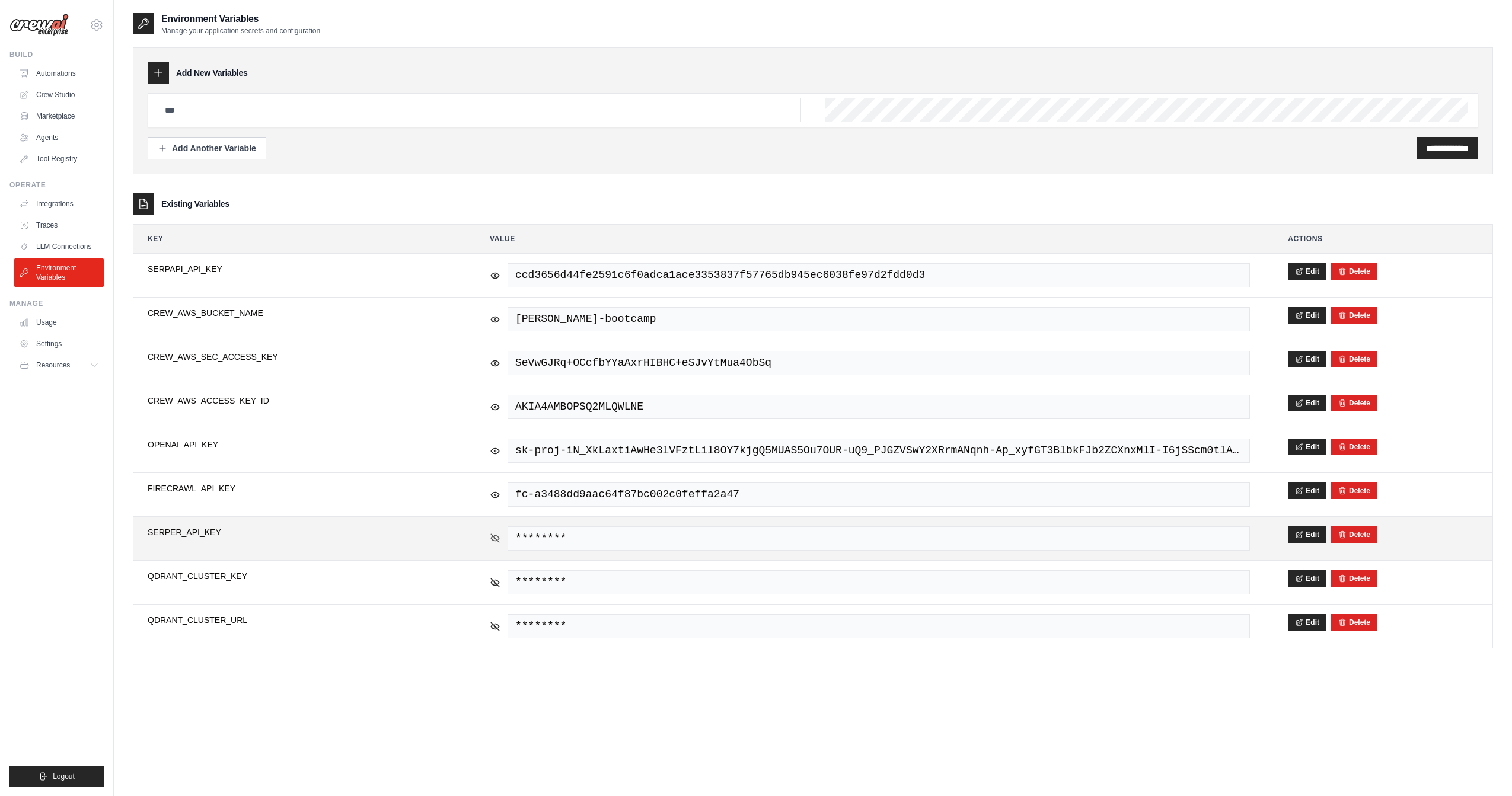
click at [496, 533] on icon at bounding box center [494, 538] width 11 height 11
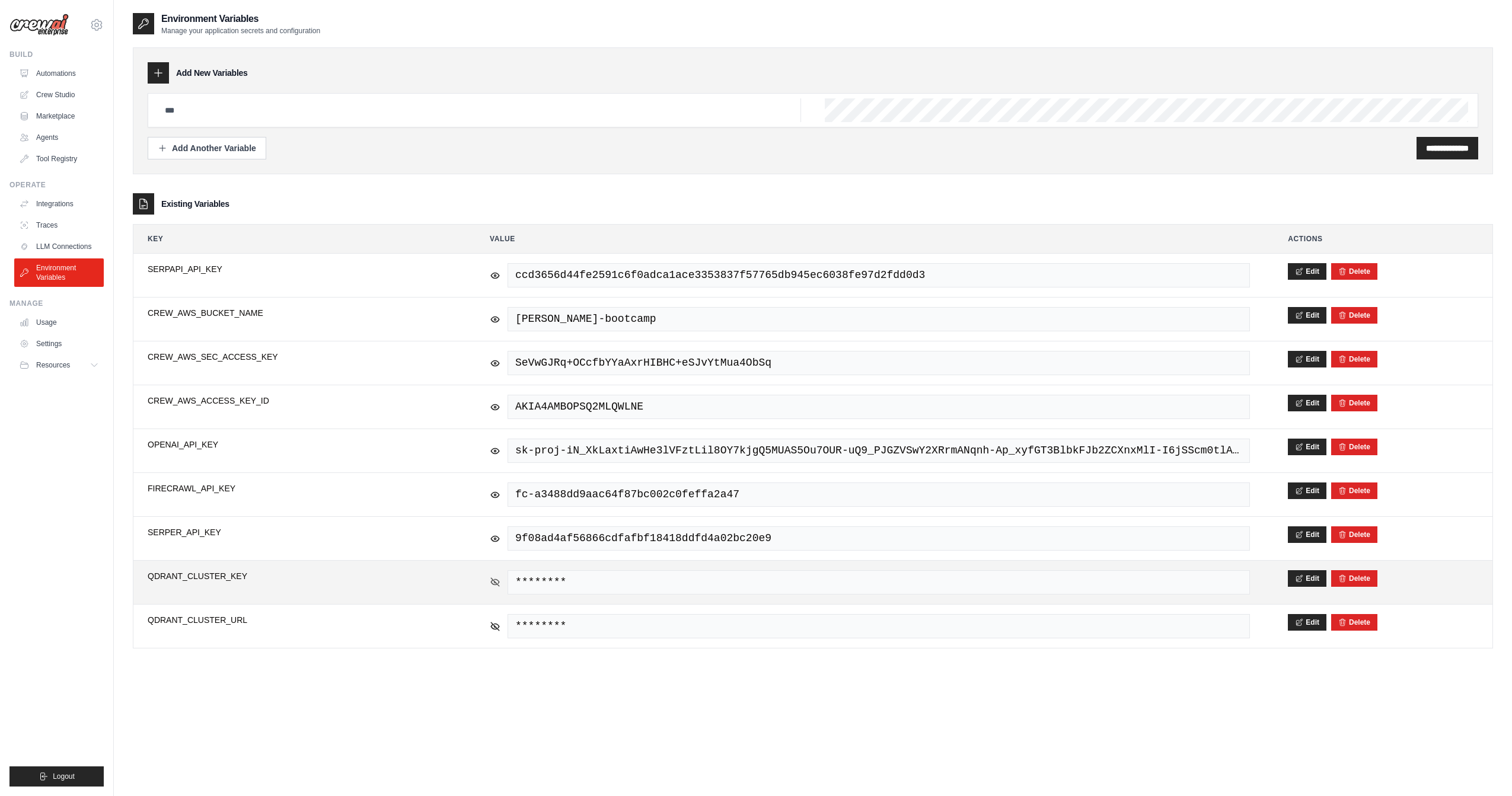
click at [495, 576] on icon at bounding box center [494, 581] width 11 height 11
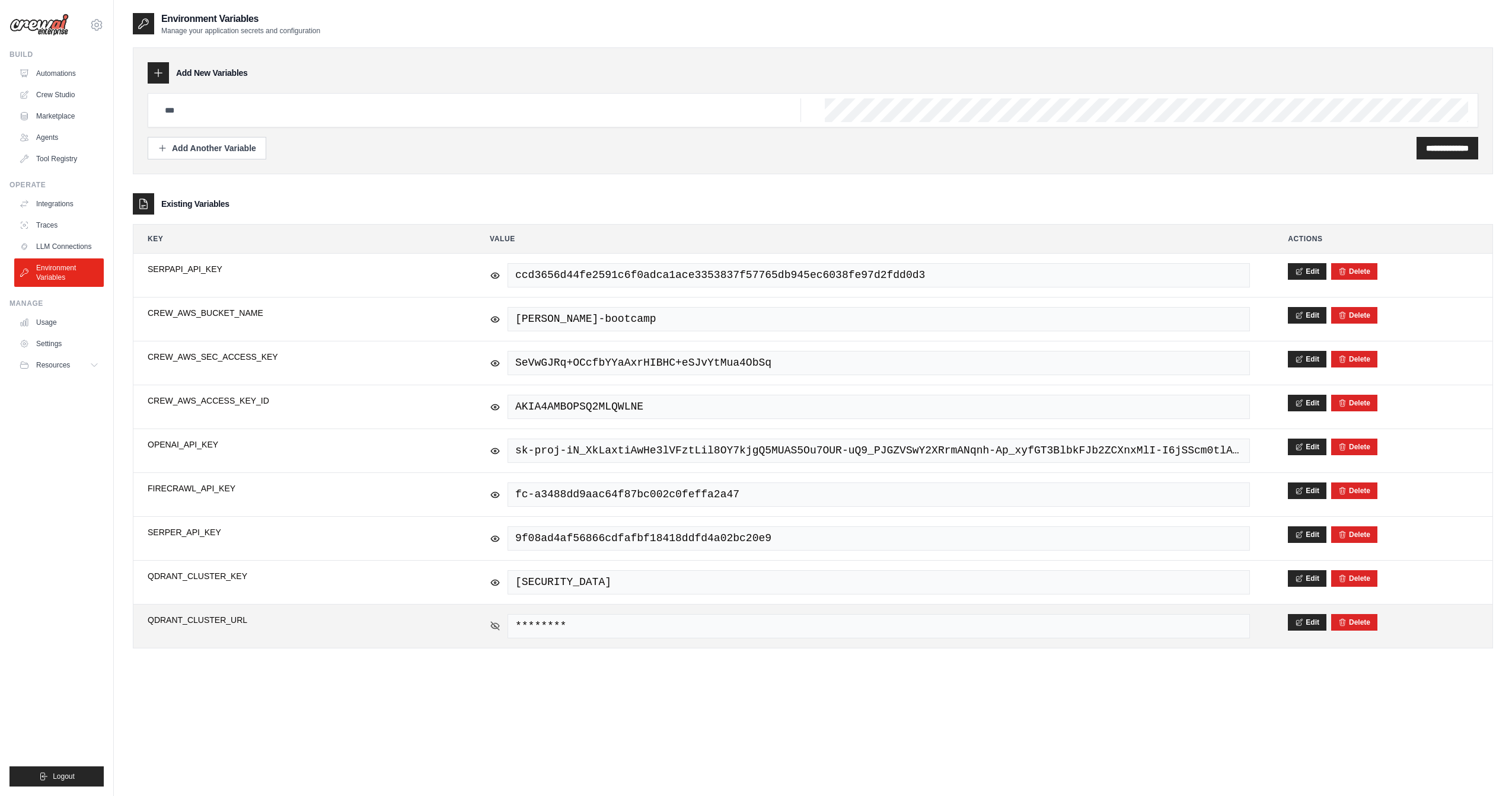
click at [499, 622] on icon at bounding box center [494, 625] width 11 height 11
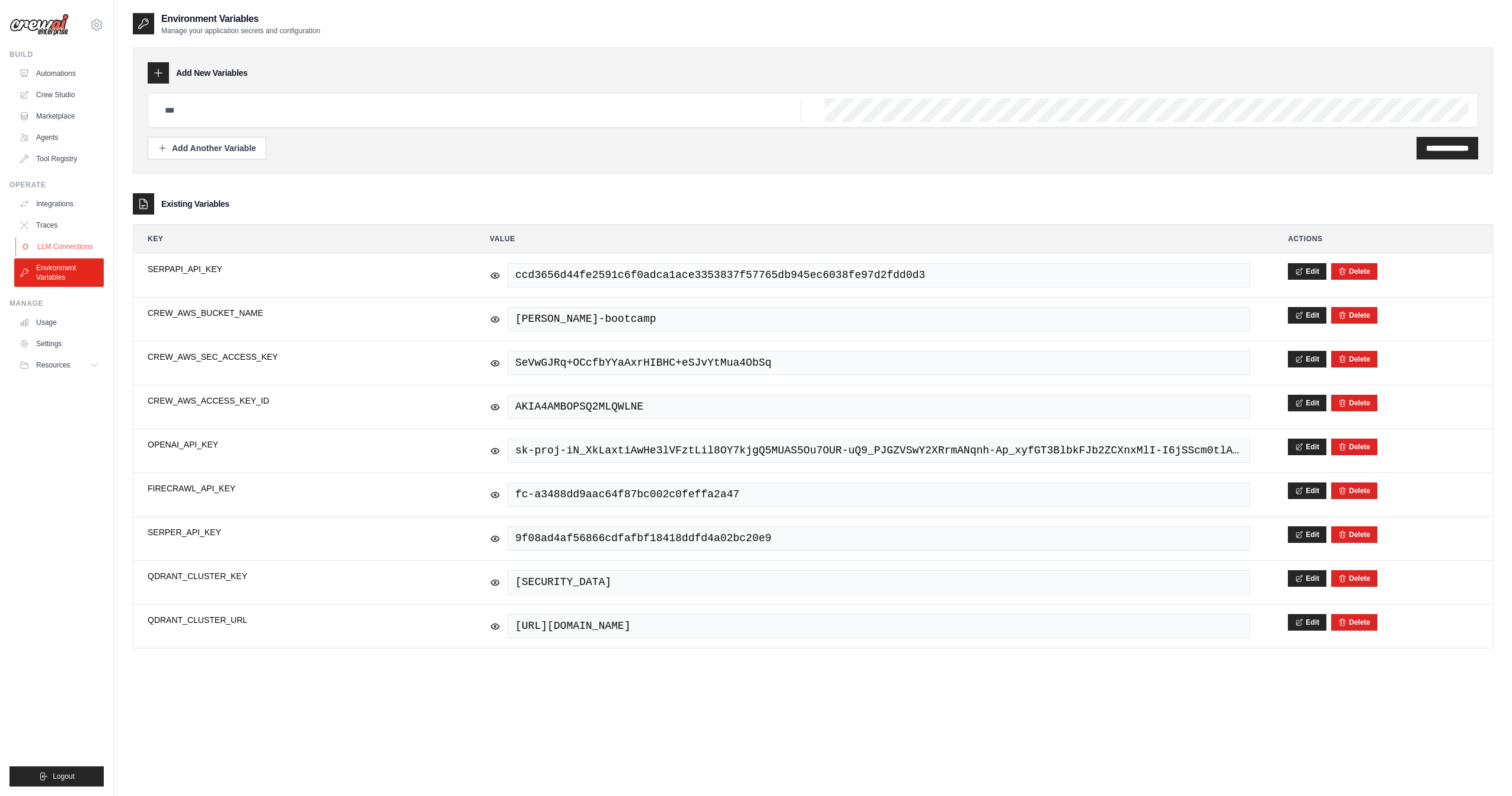
click at [76, 251] on link "LLM Connections" at bounding box center [60, 246] width 89 height 19
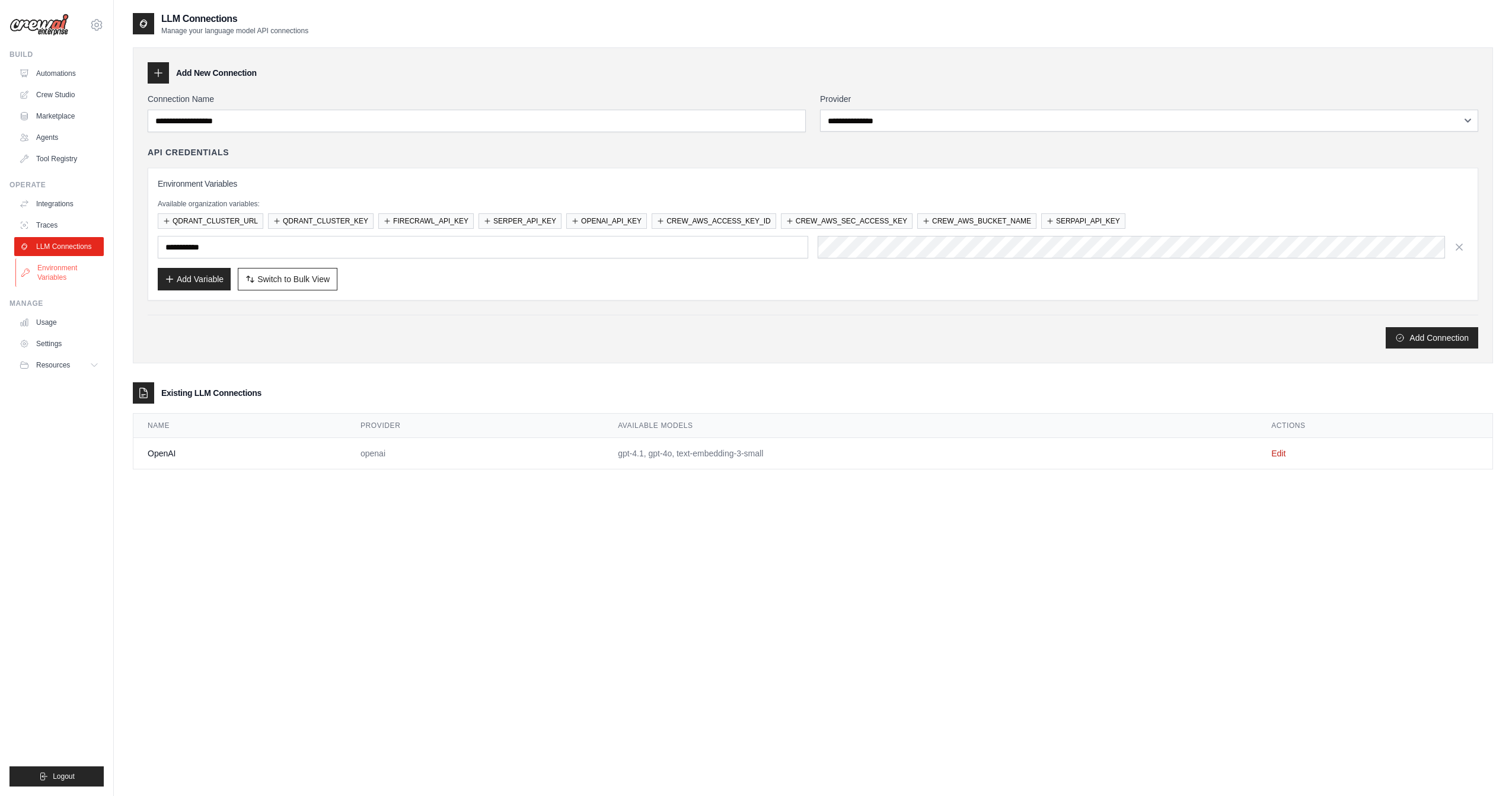
click at [69, 278] on link "Environment Variables" at bounding box center [60, 273] width 89 height 28
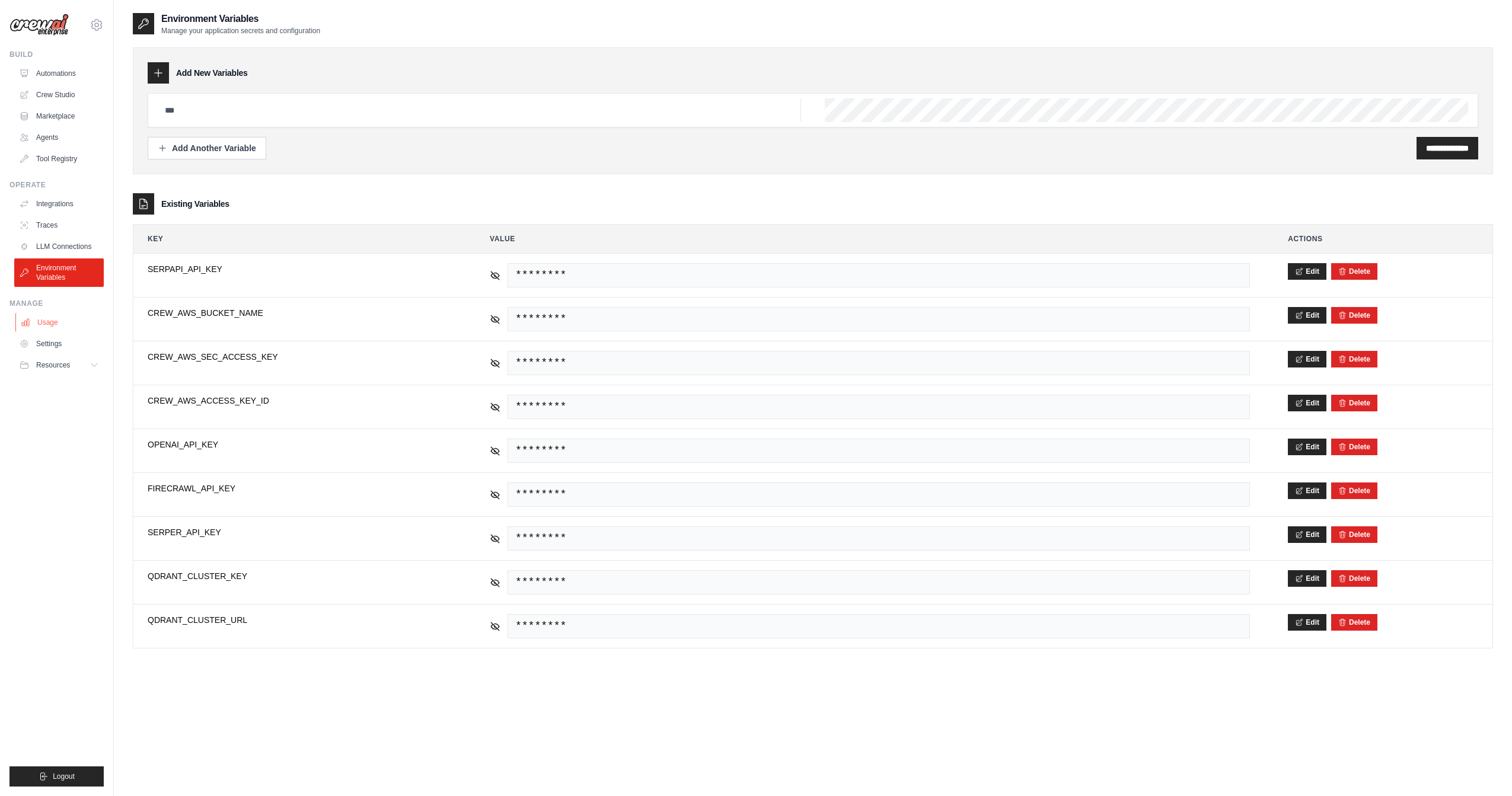
click at [64, 322] on link "Usage" at bounding box center [60, 322] width 89 height 19
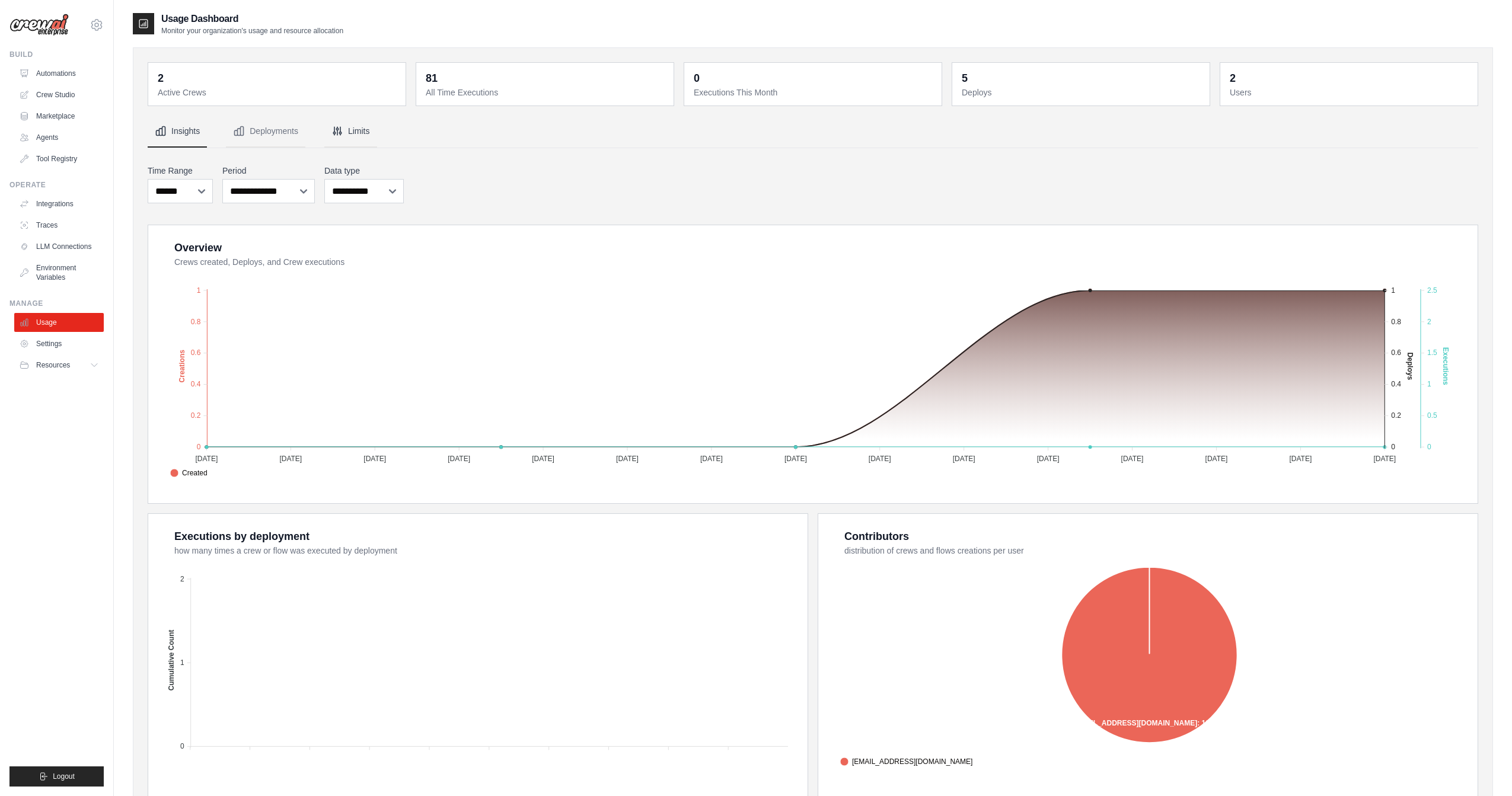
click at [352, 135] on button "Limits" at bounding box center [351, 131] width 53 height 32
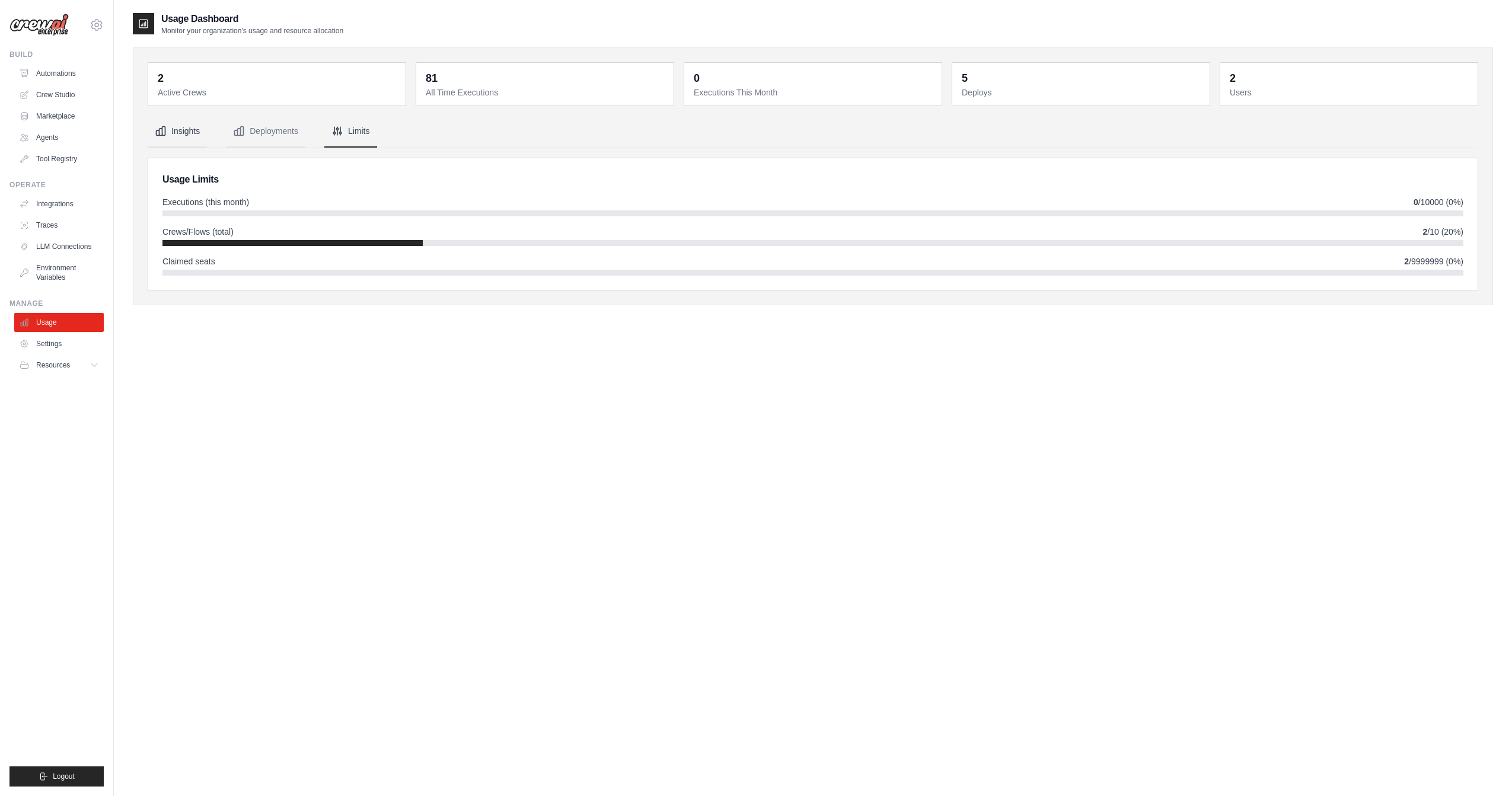
click at [182, 134] on button "Insights" at bounding box center [177, 131] width 59 height 32
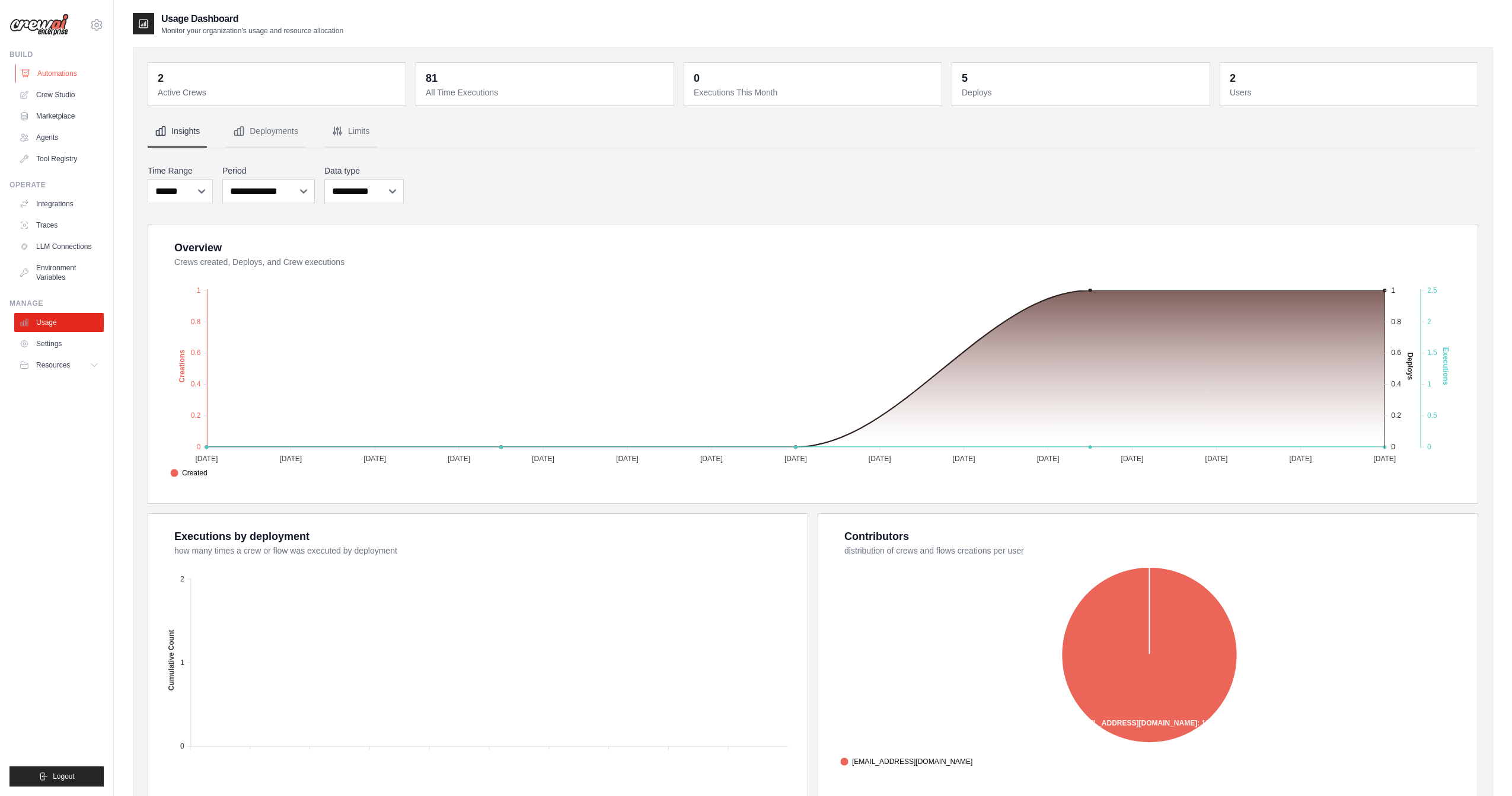
click at [59, 78] on link "Automations" at bounding box center [60, 73] width 89 height 19
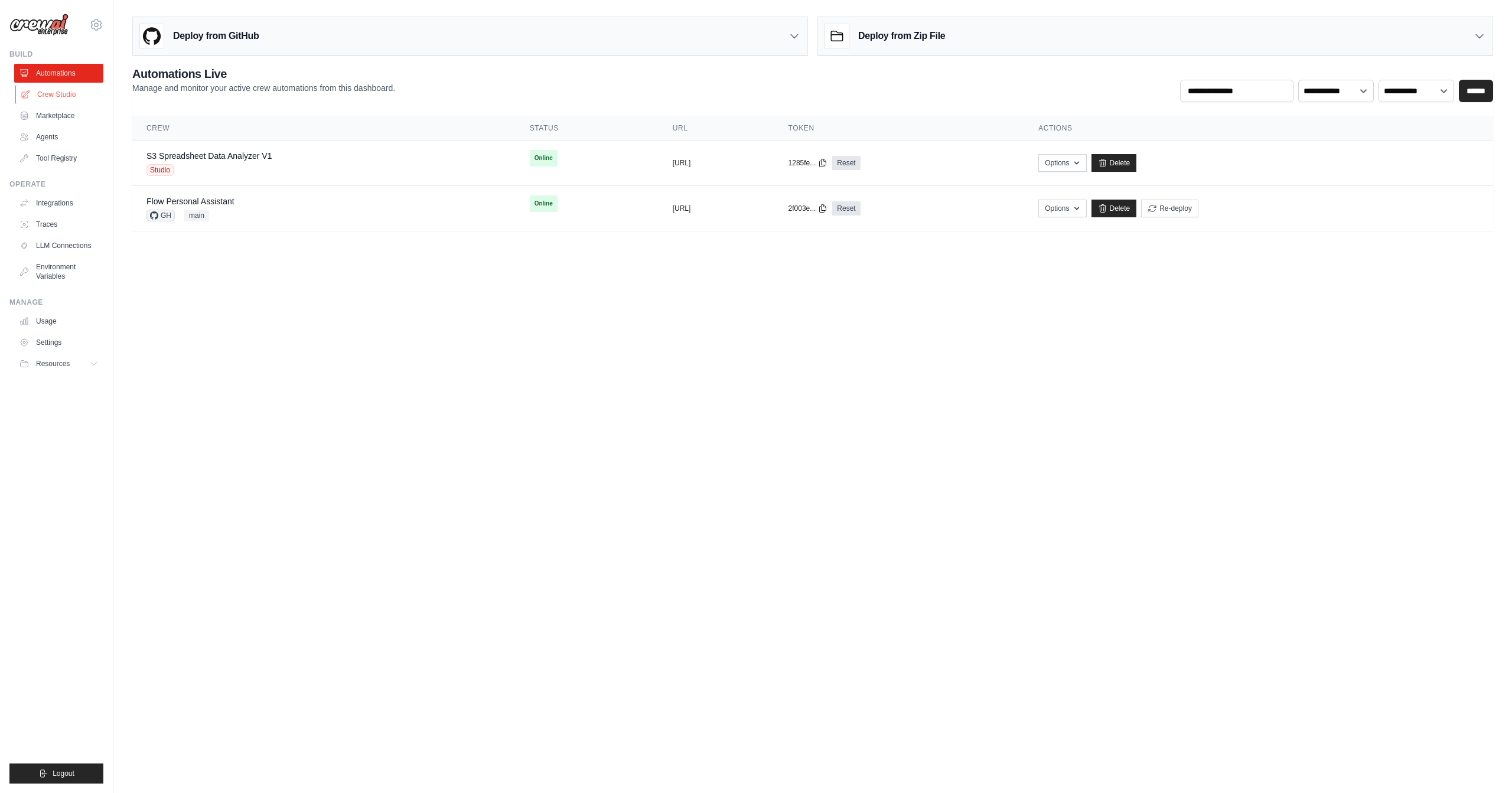
click at [53, 93] on link "Crew Studio" at bounding box center [60, 94] width 89 height 19
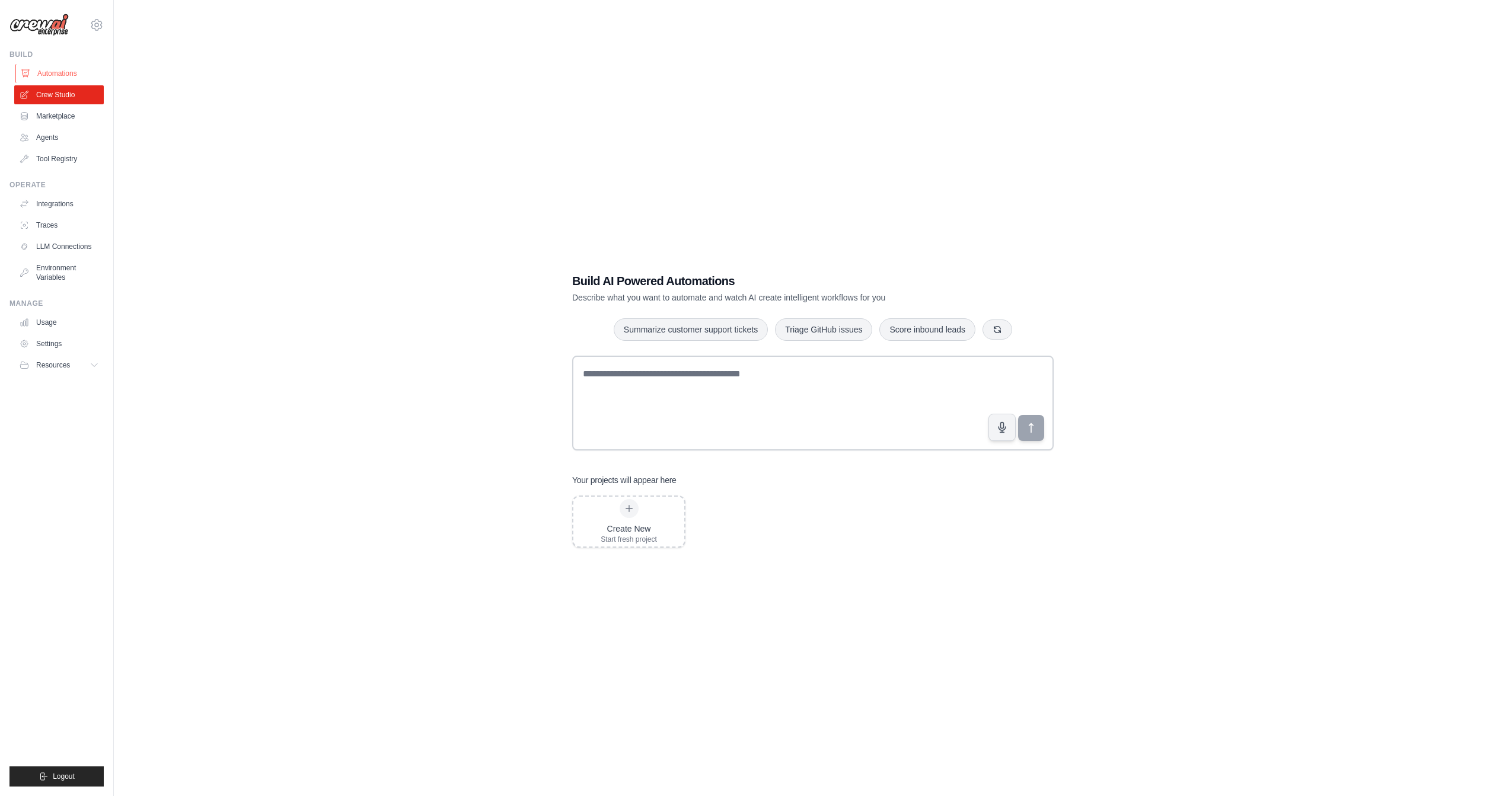
click at [68, 72] on link "Automations" at bounding box center [60, 73] width 89 height 19
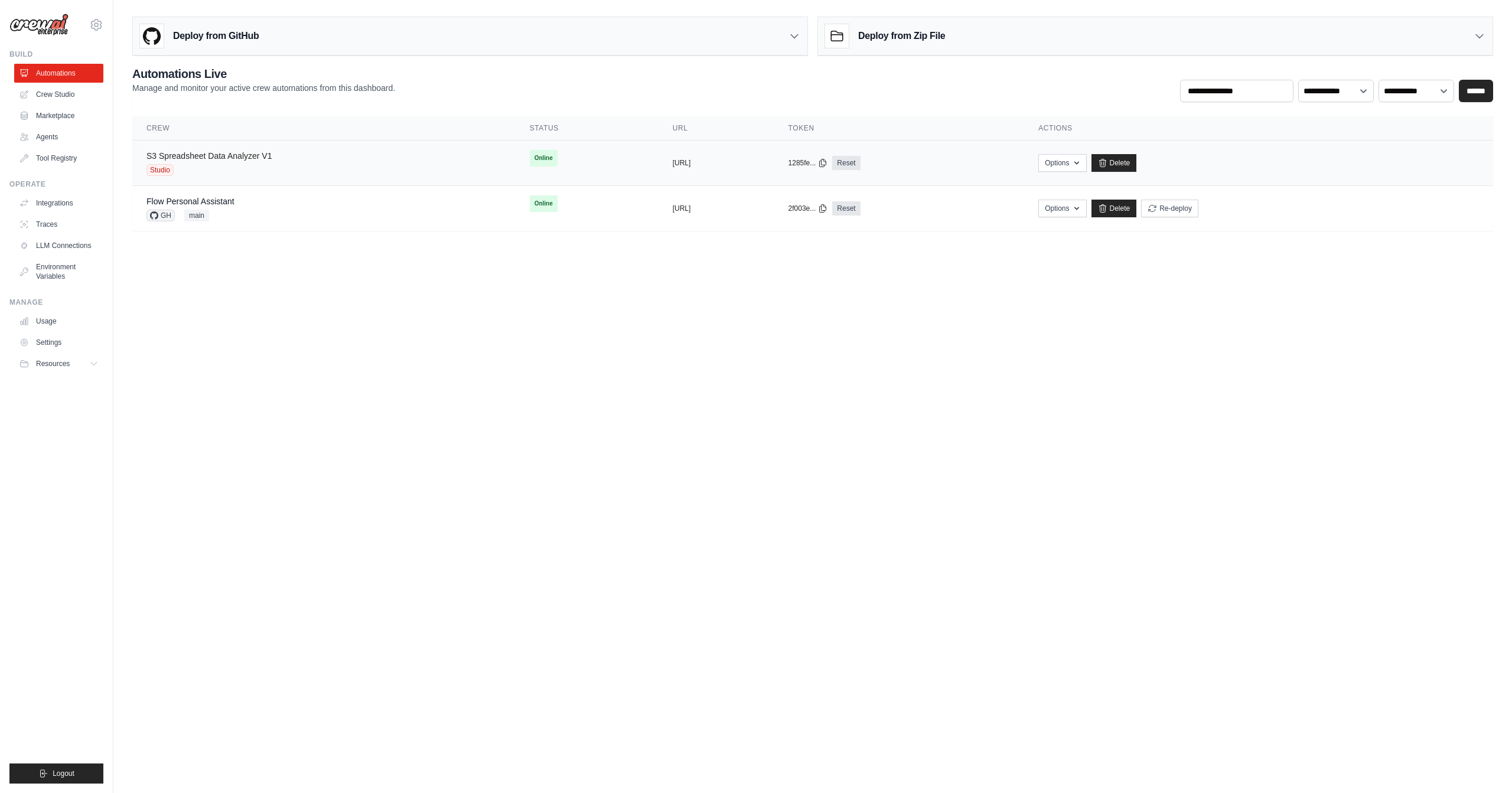
click at [224, 157] on link "S3 Spreadsheet Data Analyzer V1" at bounding box center [209, 156] width 125 height 10
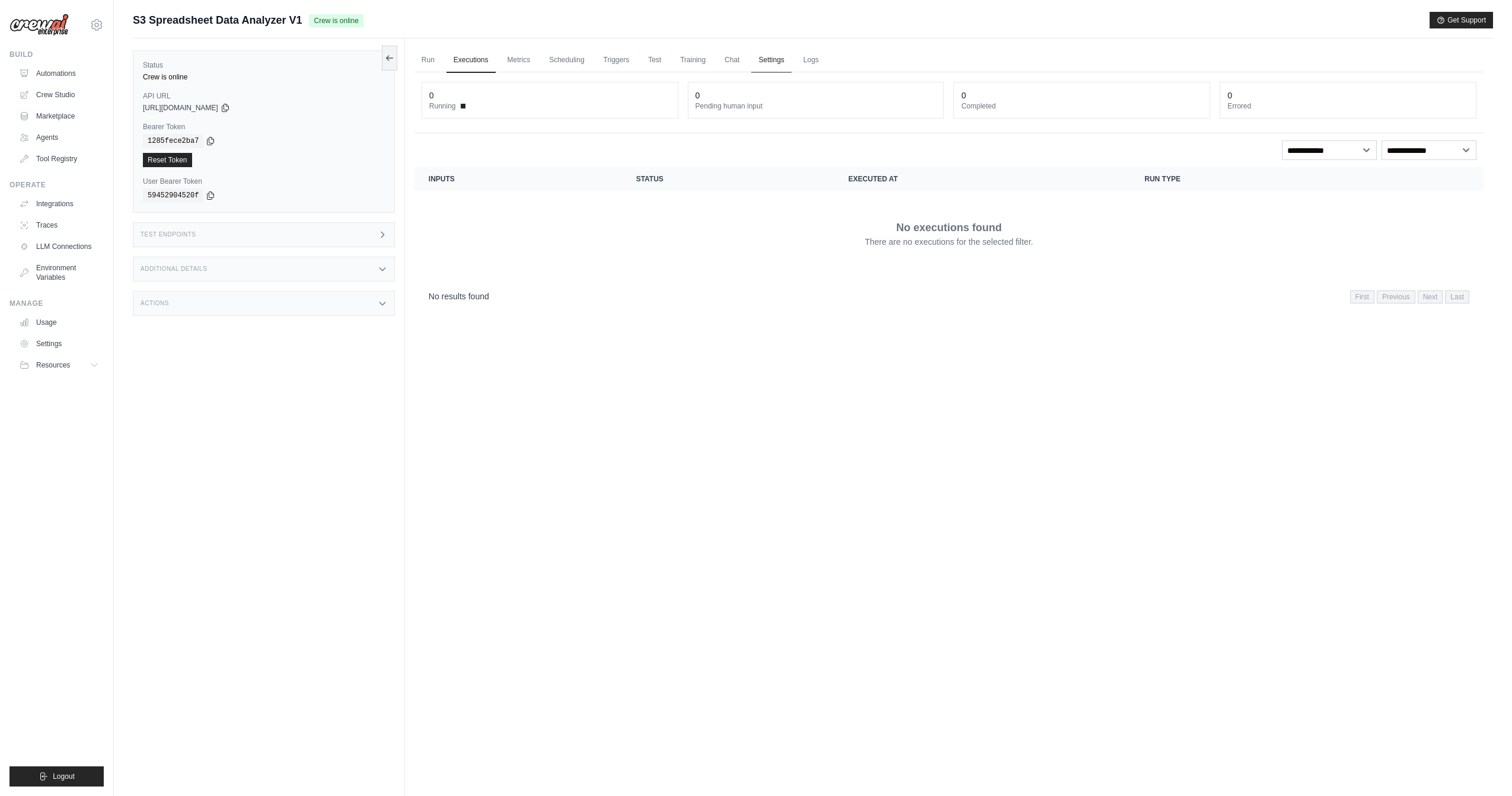
click at [772, 61] on link "Settings" at bounding box center [771, 60] width 40 height 25
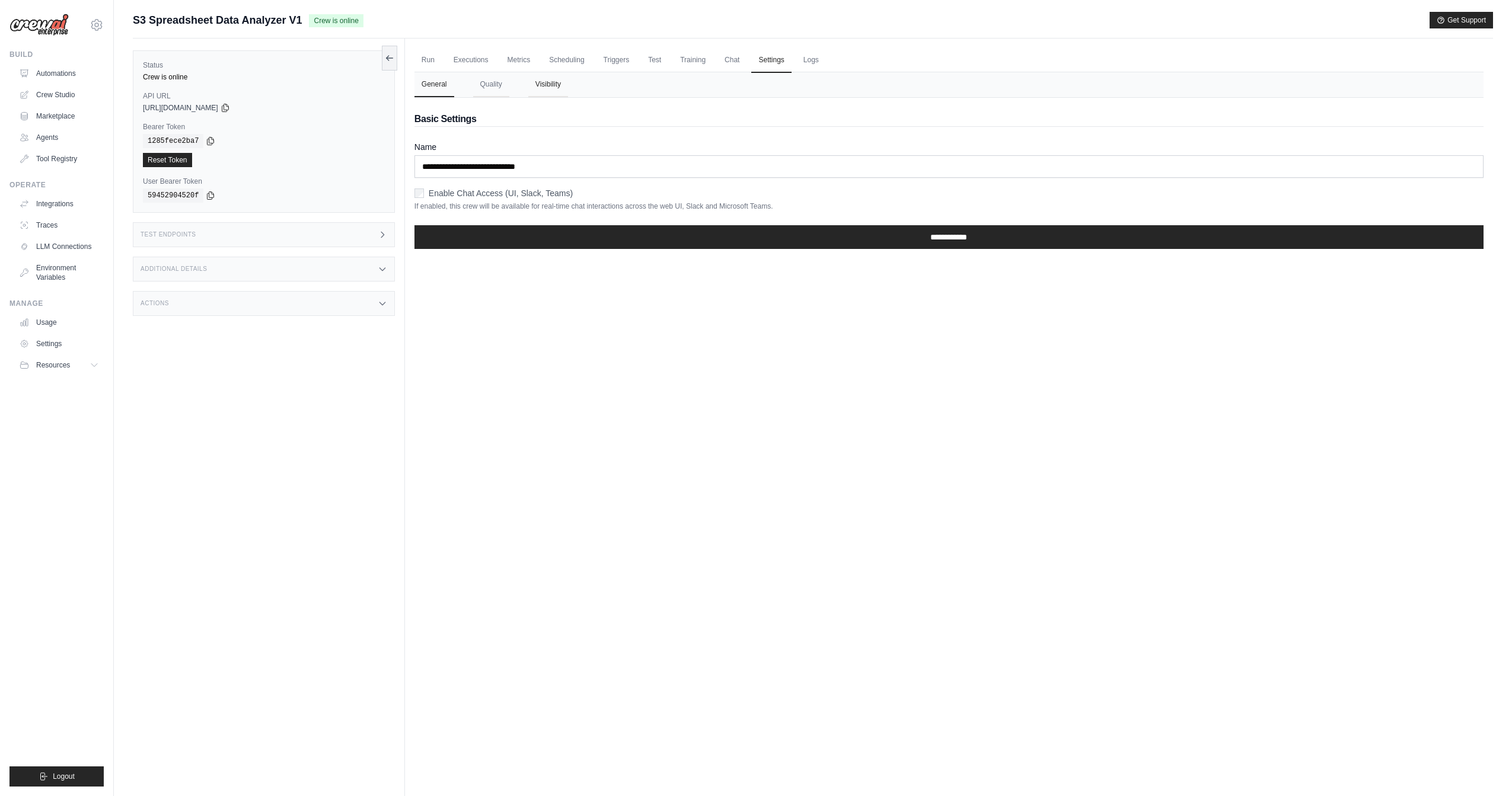
click at [536, 83] on button "Visibility" at bounding box center [548, 84] width 40 height 25
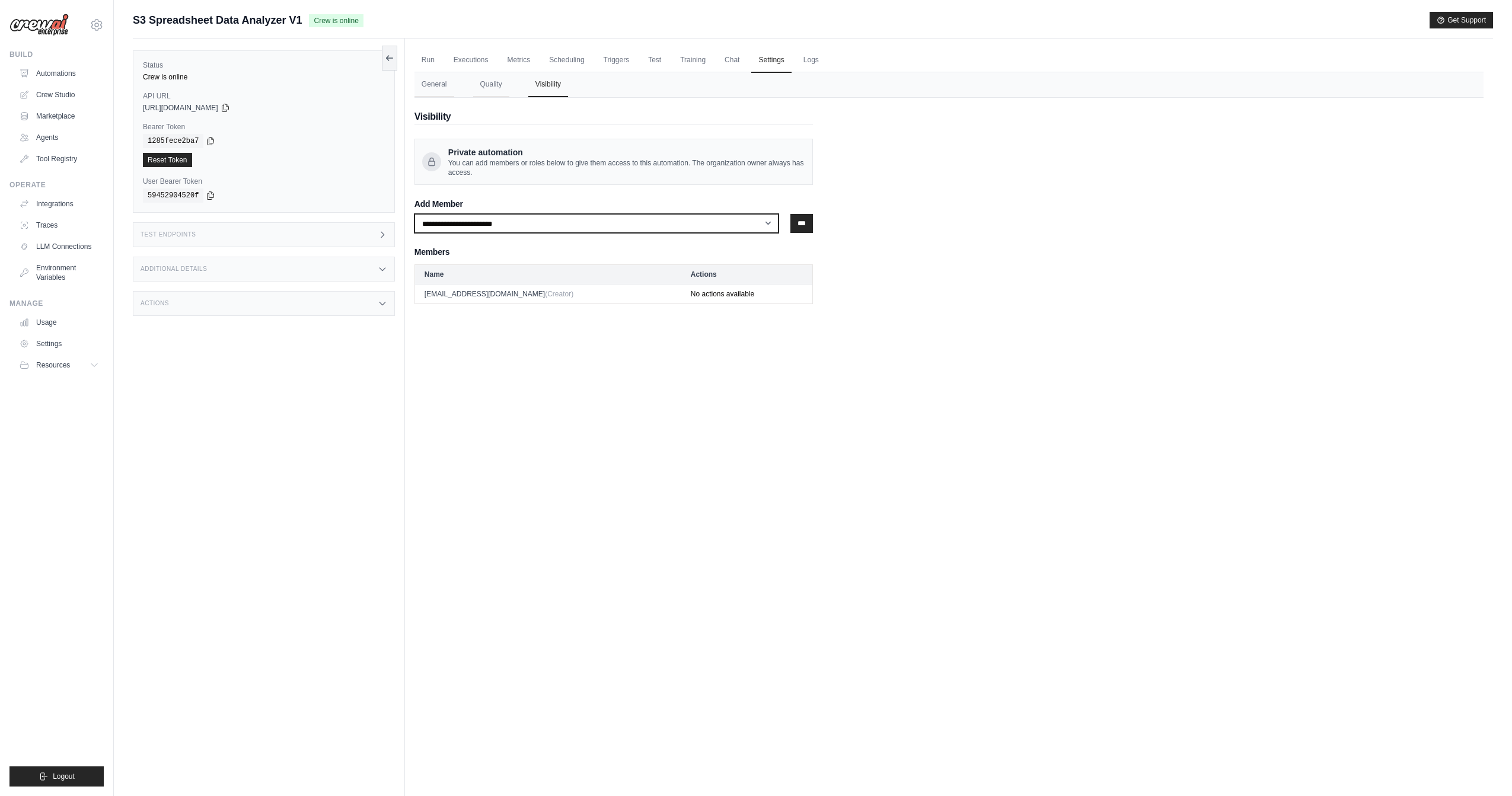
click at [602, 223] on select "**********" at bounding box center [597, 223] width 365 height 19
click at [582, 224] on select "**********" at bounding box center [597, 223] width 365 height 19
click at [62, 77] on link "Automations" at bounding box center [60, 73] width 89 height 19
